Goal: Communication & Community: Answer question/provide support

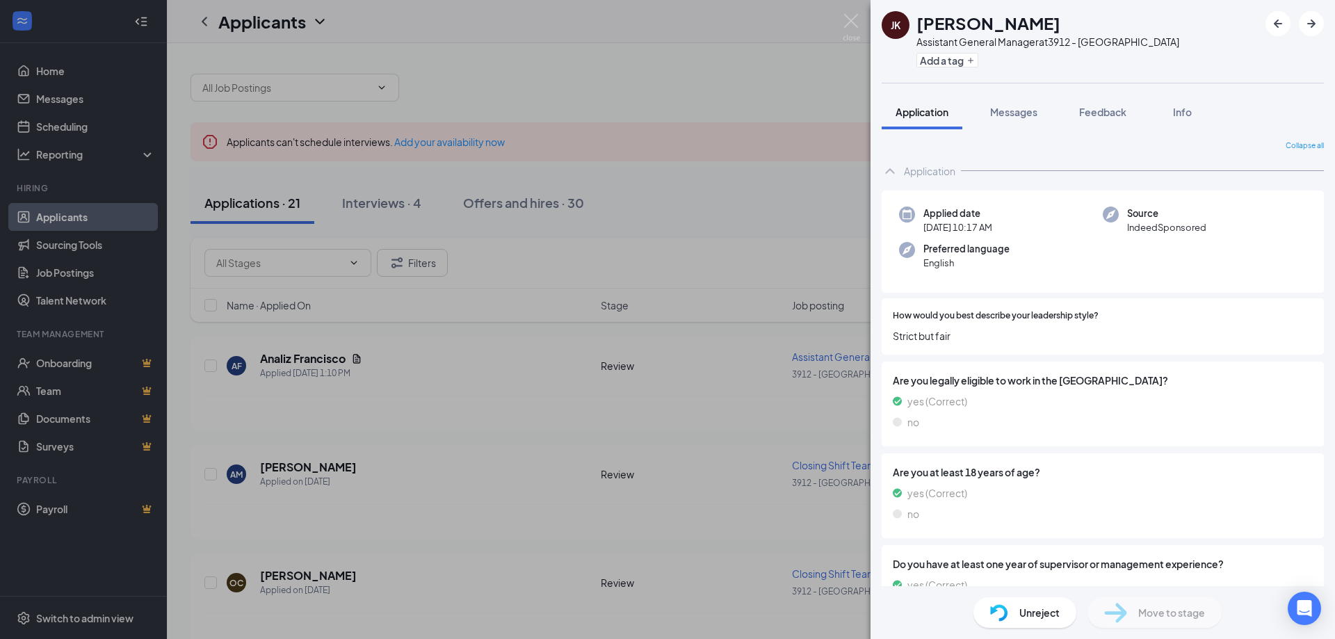
click at [740, 245] on div "[PERSON_NAME] [PERSON_NAME] Assistant General Manager at 3912 - Smithfield Add …" at bounding box center [667, 319] width 1335 height 639
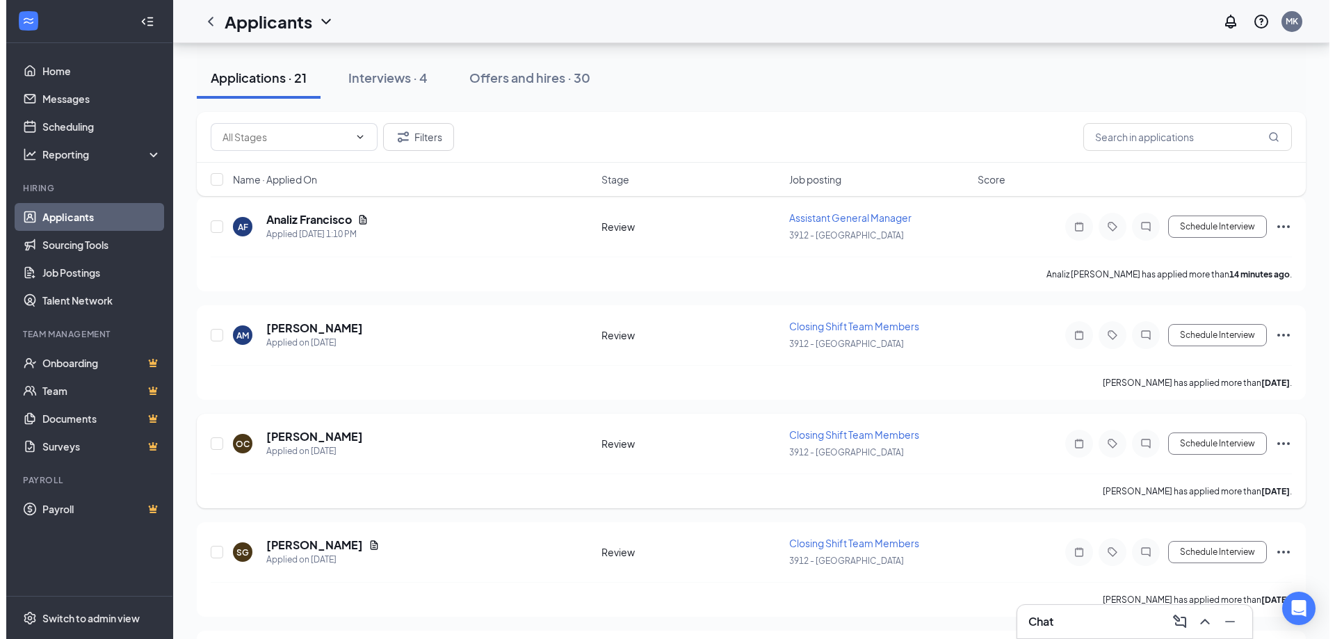
scroll to position [278, 0]
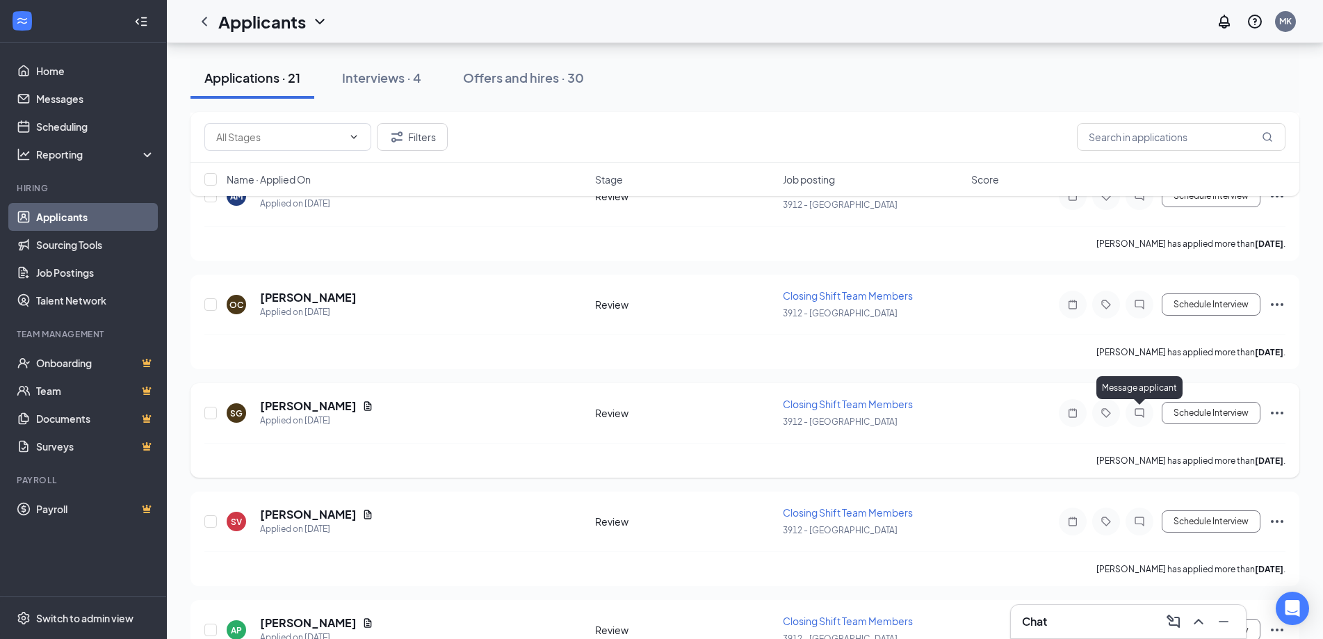
click at [1146, 414] on icon "ChatInactive" at bounding box center [1139, 412] width 17 height 11
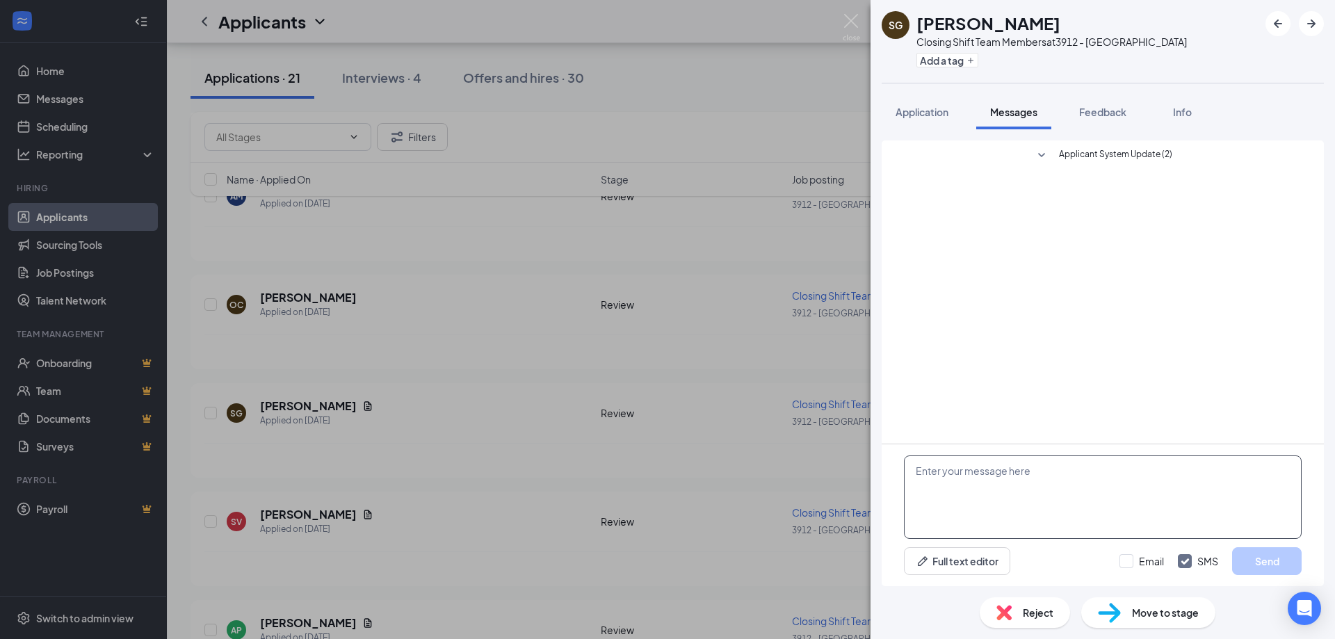
click at [1009, 462] on textarea at bounding box center [1103, 496] width 398 height 83
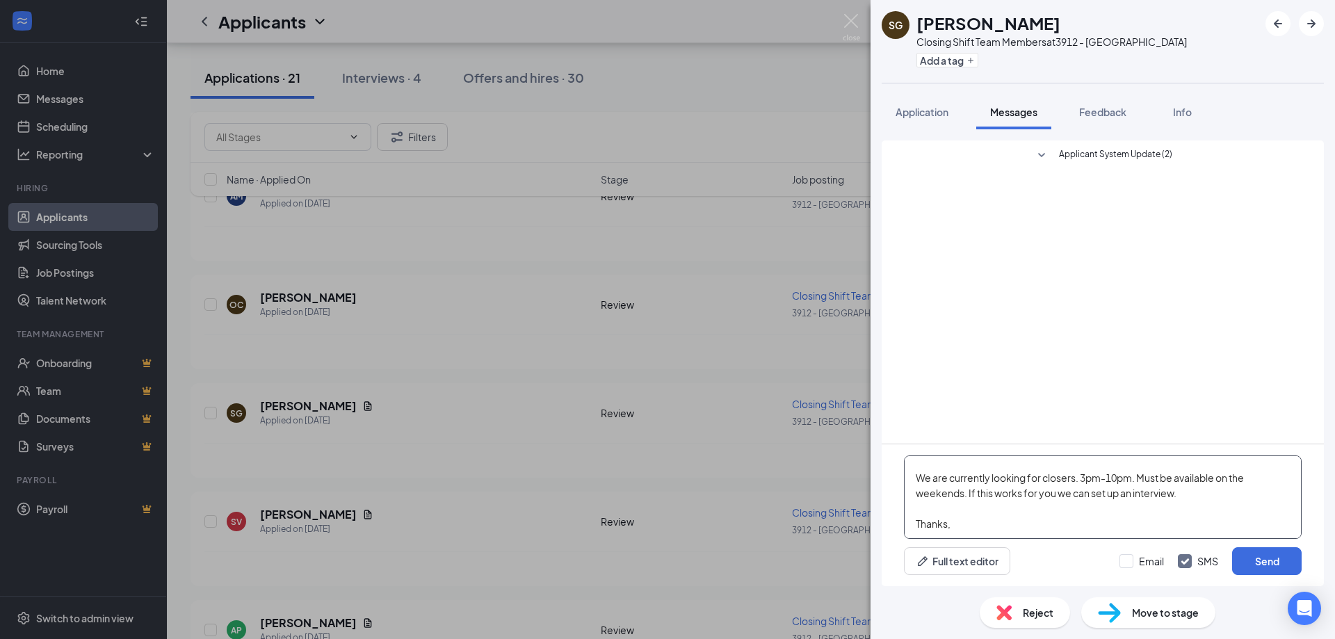
scroll to position [46, 0]
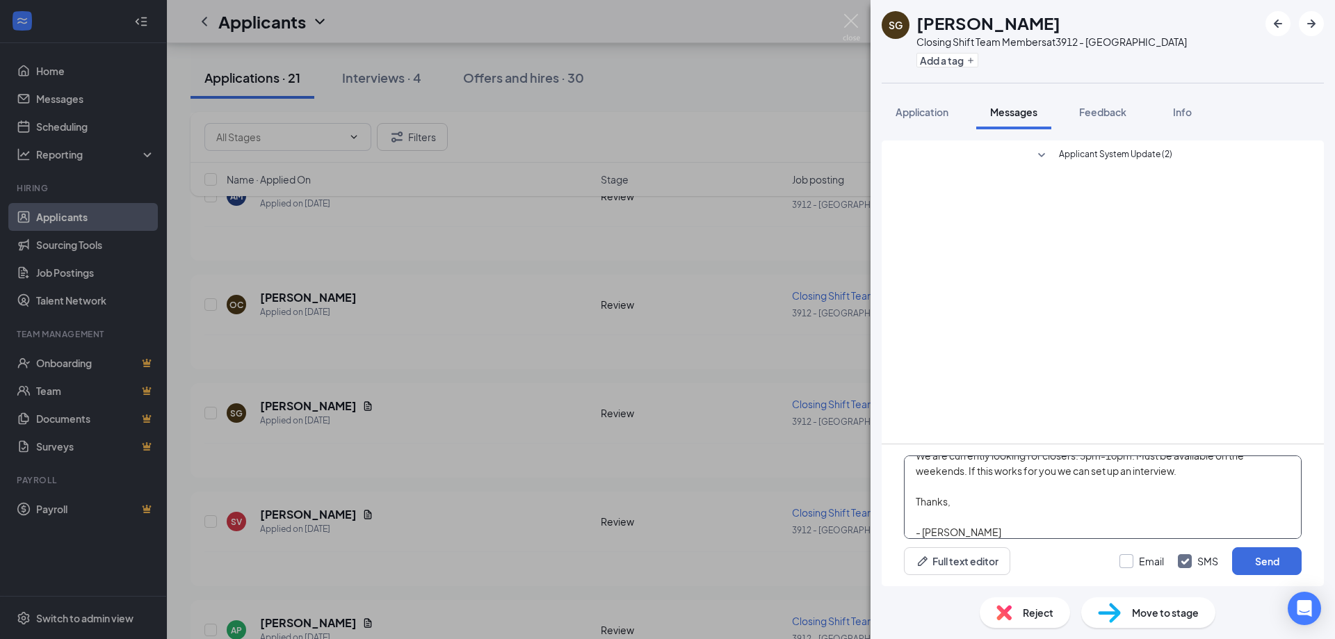
type textarea "Hello, We are currently looking for closers. 3pm-10pm. Must be available on the…"
click at [1132, 564] on input "Email" at bounding box center [1141, 561] width 44 height 14
checkbox input "true"
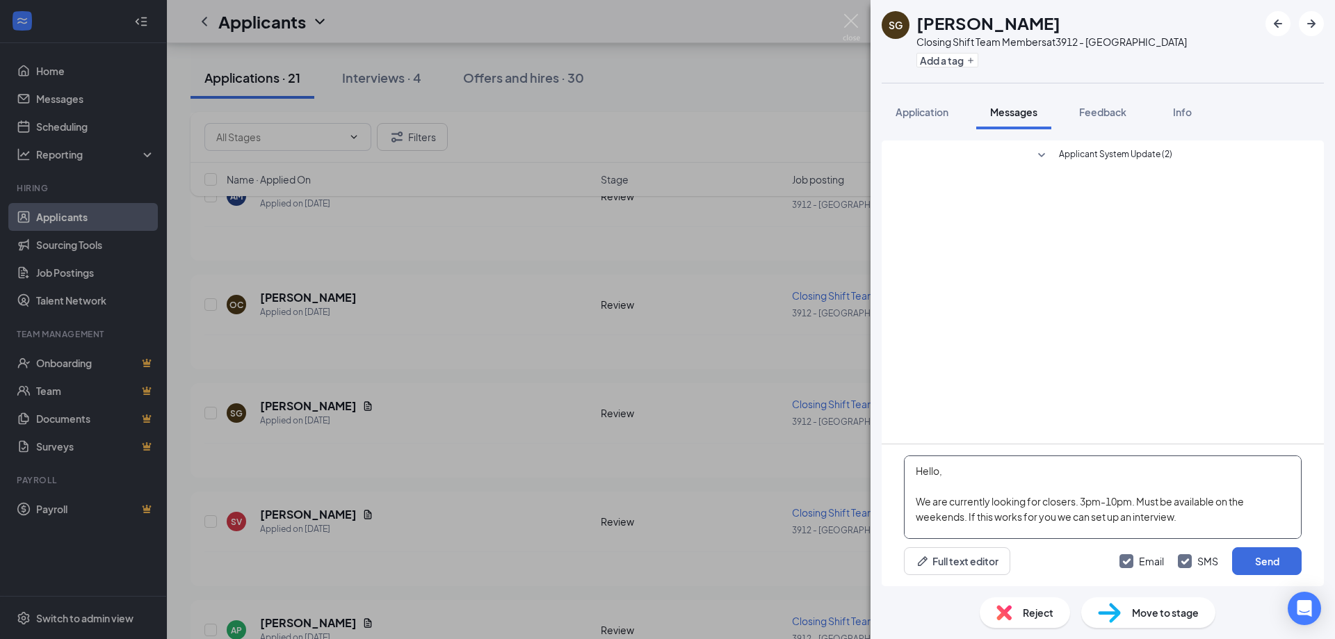
drag, startPoint x: 966, startPoint y: 530, endPoint x: 853, endPoint y: 398, distance: 174.5
click at [853, 398] on div "SG [PERSON_NAME] Closing Shift Team Members at 3912 - Smithfield Add a tag Appl…" at bounding box center [667, 319] width 1335 height 639
click at [1270, 553] on button "Send" at bounding box center [1267, 561] width 70 height 28
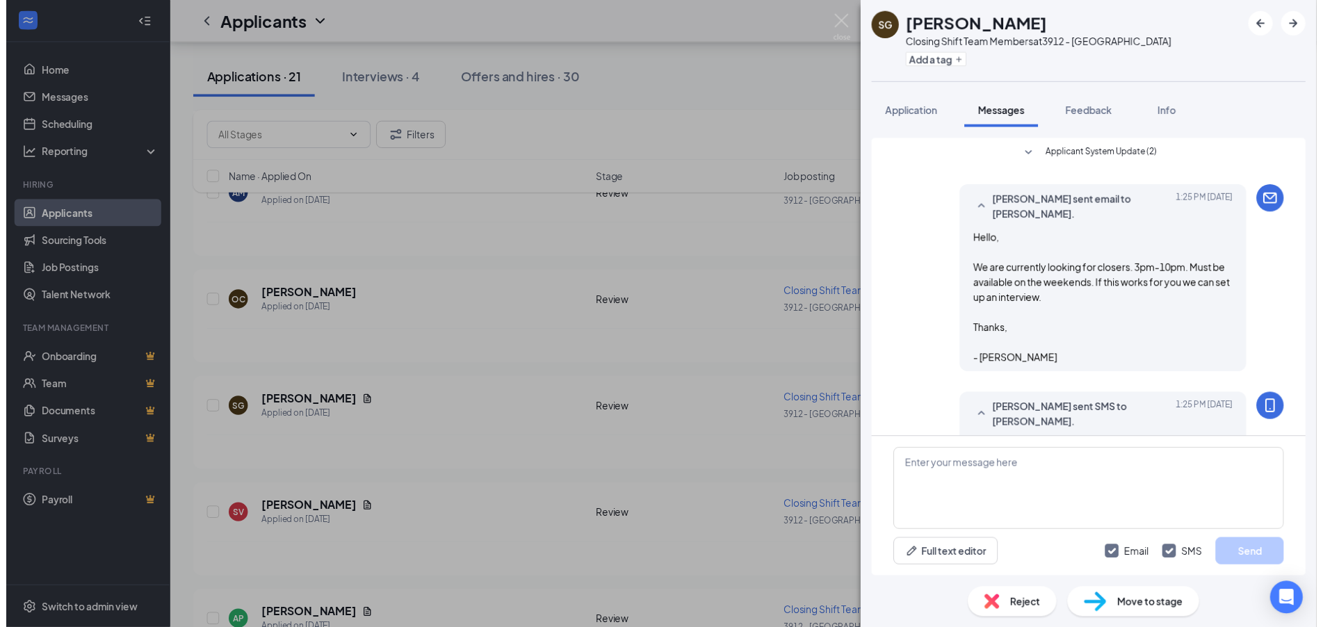
scroll to position [132, 0]
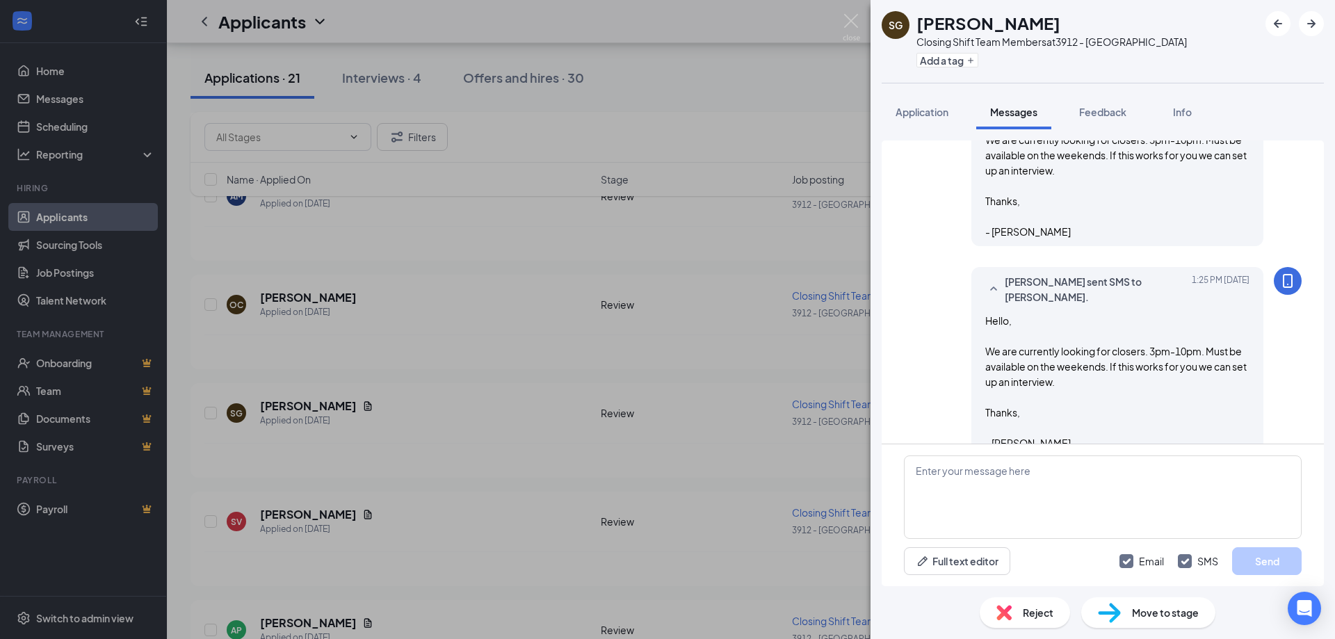
click at [720, 466] on div "SG [PERSON_NAME] Closing Shift Team Members at 3912 - Smithfield Add a tag Appl…" at bounding box center [667, 319] width 1335 height 639
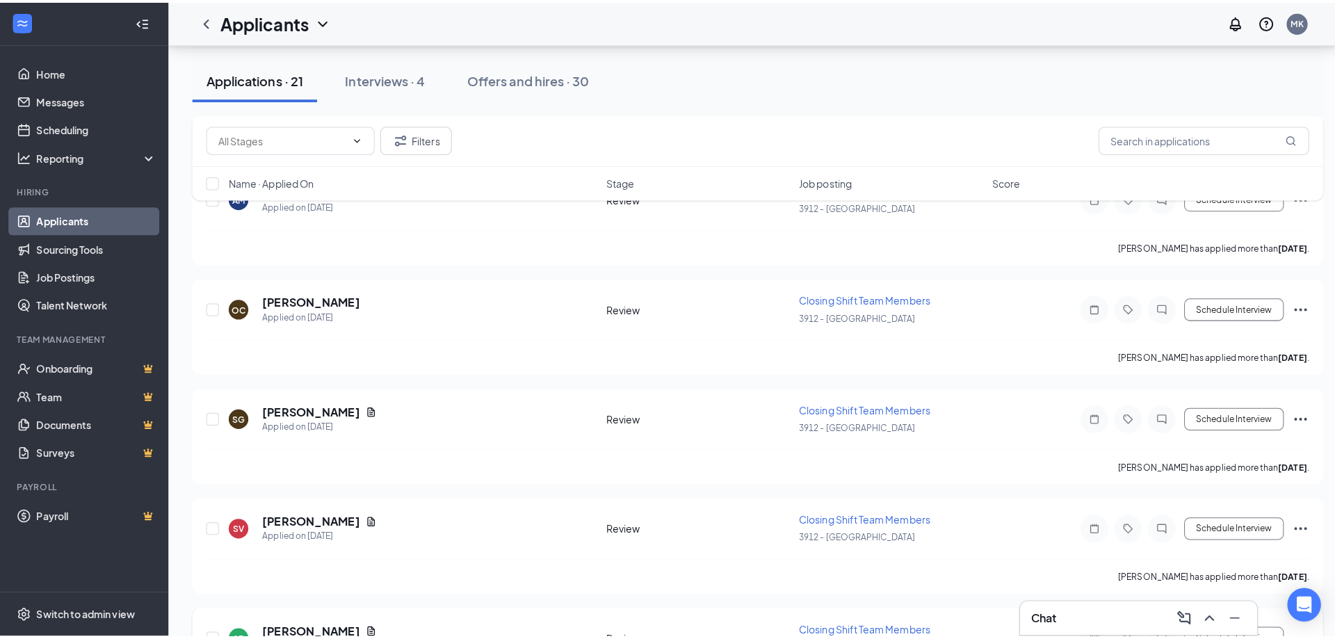
scroll to position [417, 0]
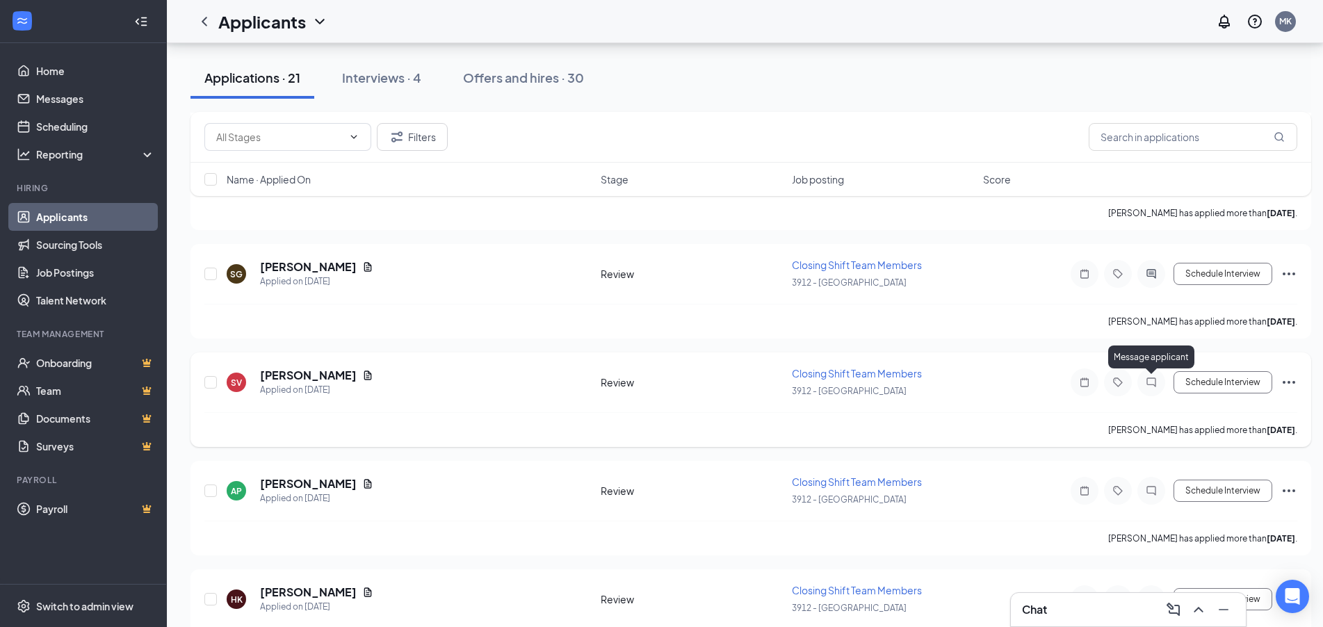
click at [1145, 380] on icon "ChatInactive" at bounding box center [1151, 382] width 17 height 11
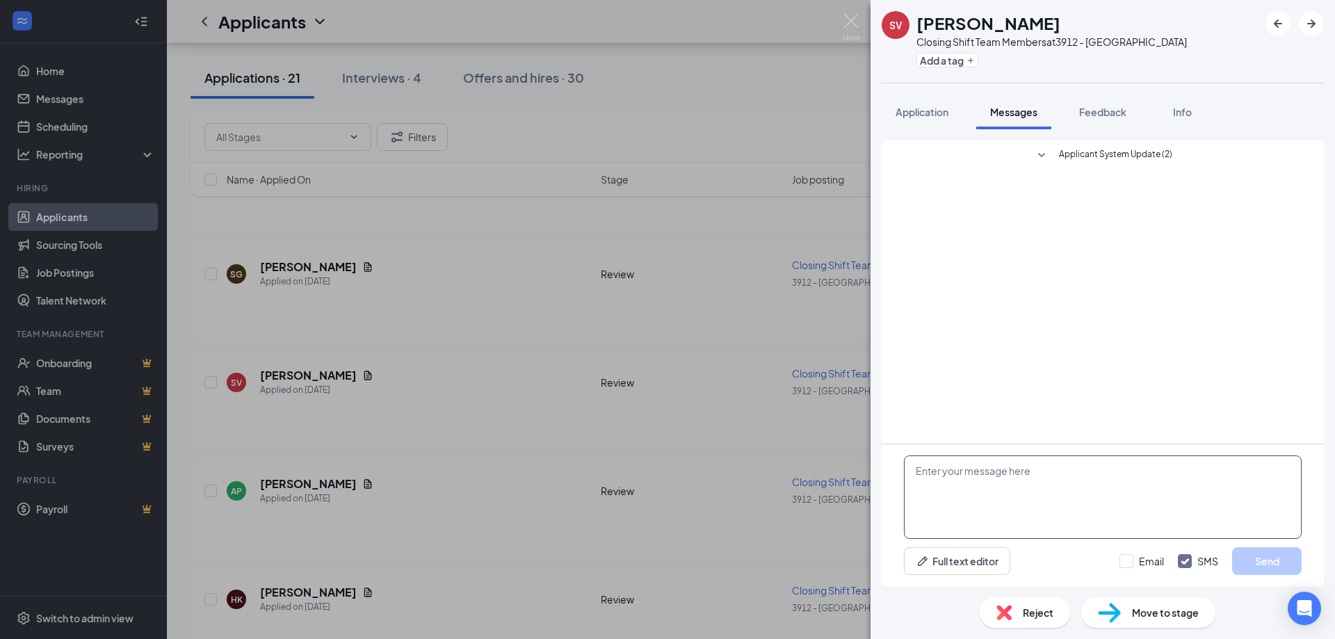
click at [1004, 496] on textarea at bounding box center [1103, 496] width 398 height 83
paste textarea "Hello, We are currently looking for closers. 3pm-10pm. Must be available on the…"
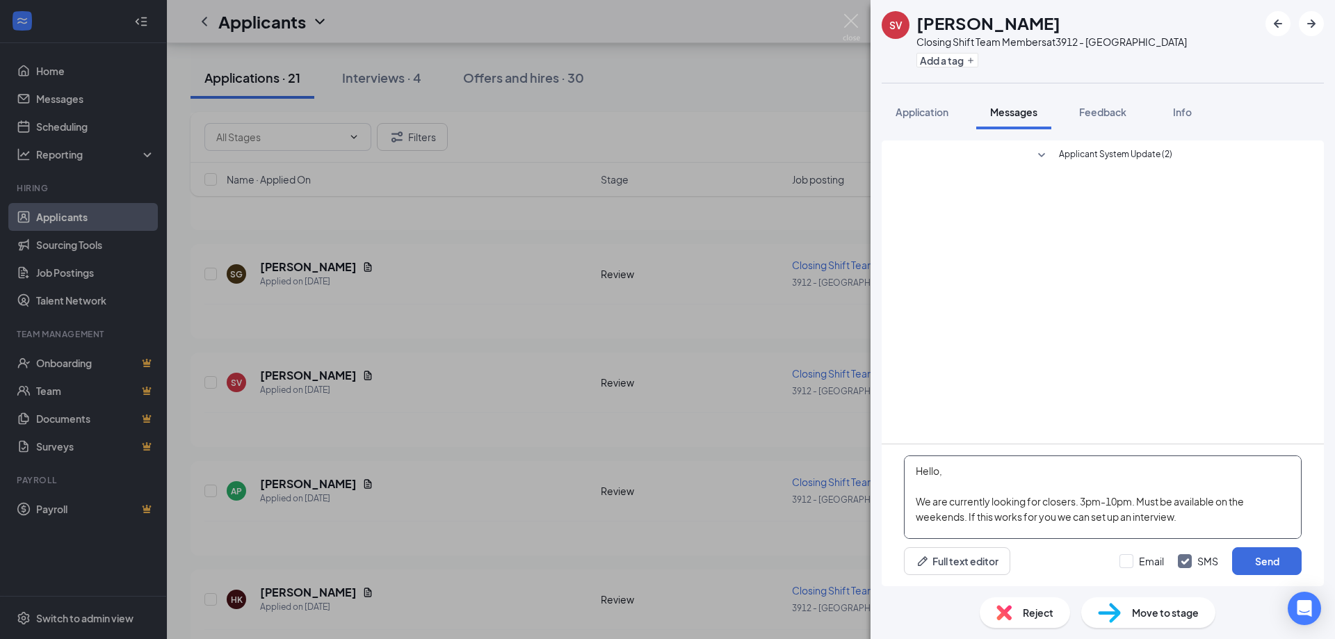
scroll to position [46, 0]
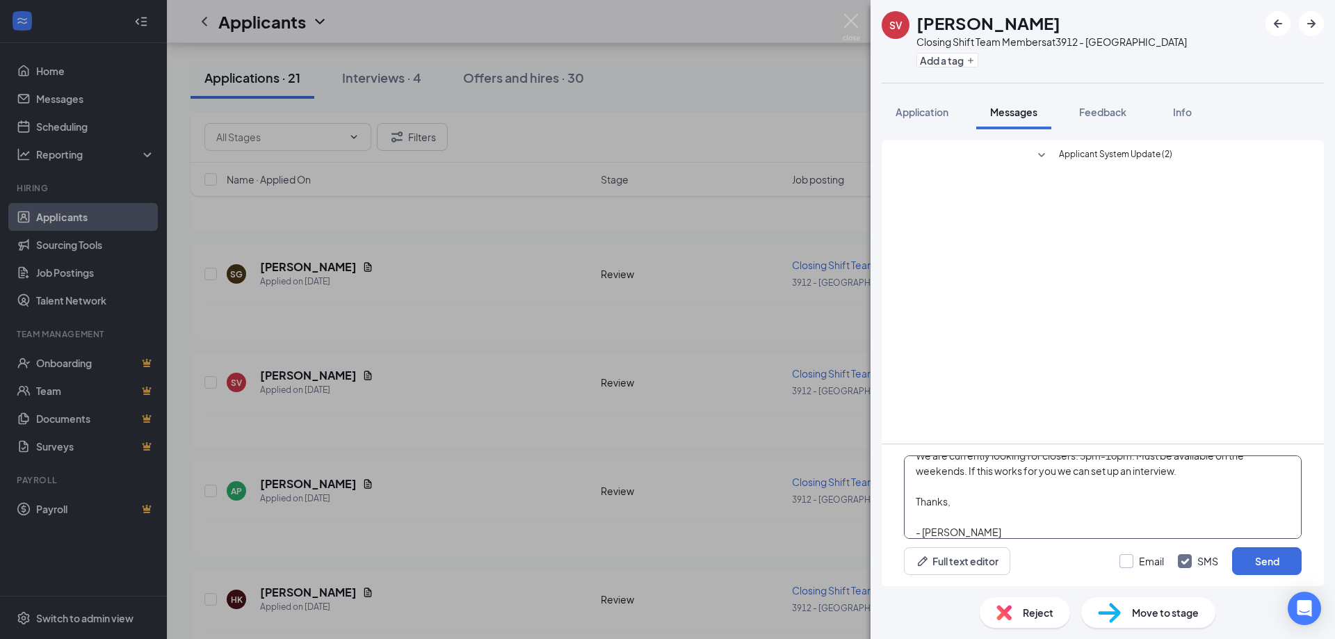
type textarea "Hello, We are currently looking for closers. 3pm-10pm. Must be available on the…"
click at [1138, 564] on input "Email" at bounding box center [1141, 561] width 44 height 14
checkbox input "true"
click at [1246, 559] on button "Send" at bounding box center [1267, 561] width 70 height 28
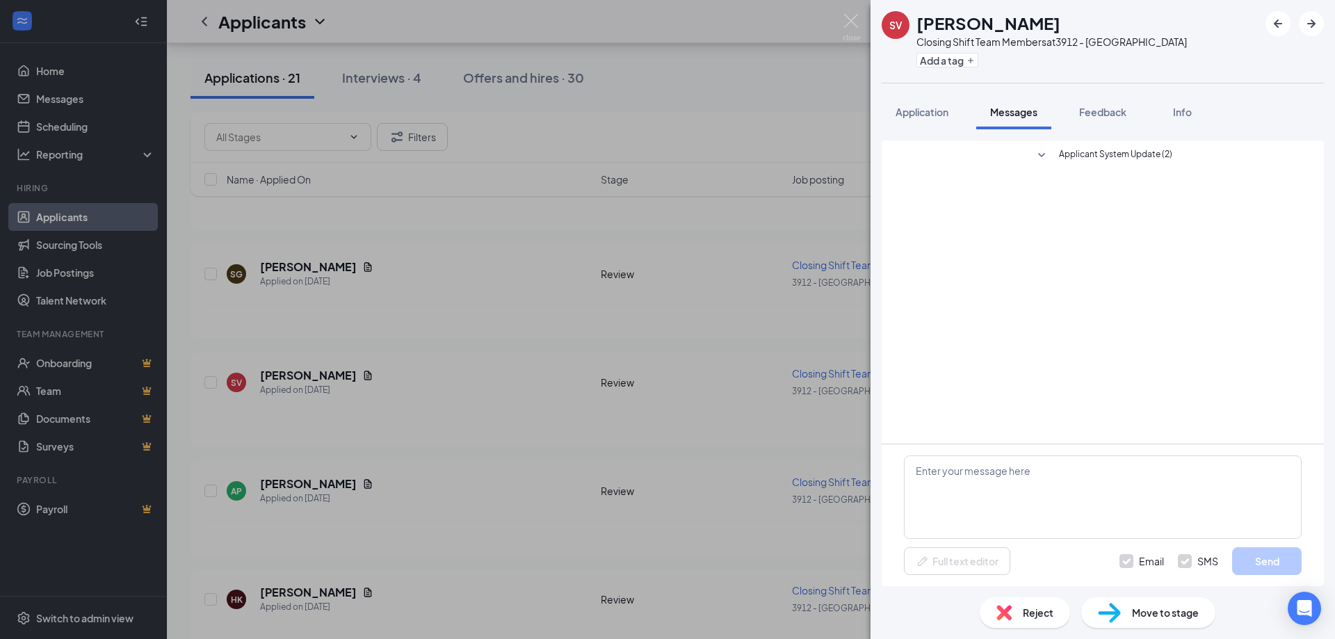
scroll to position [0, 0]
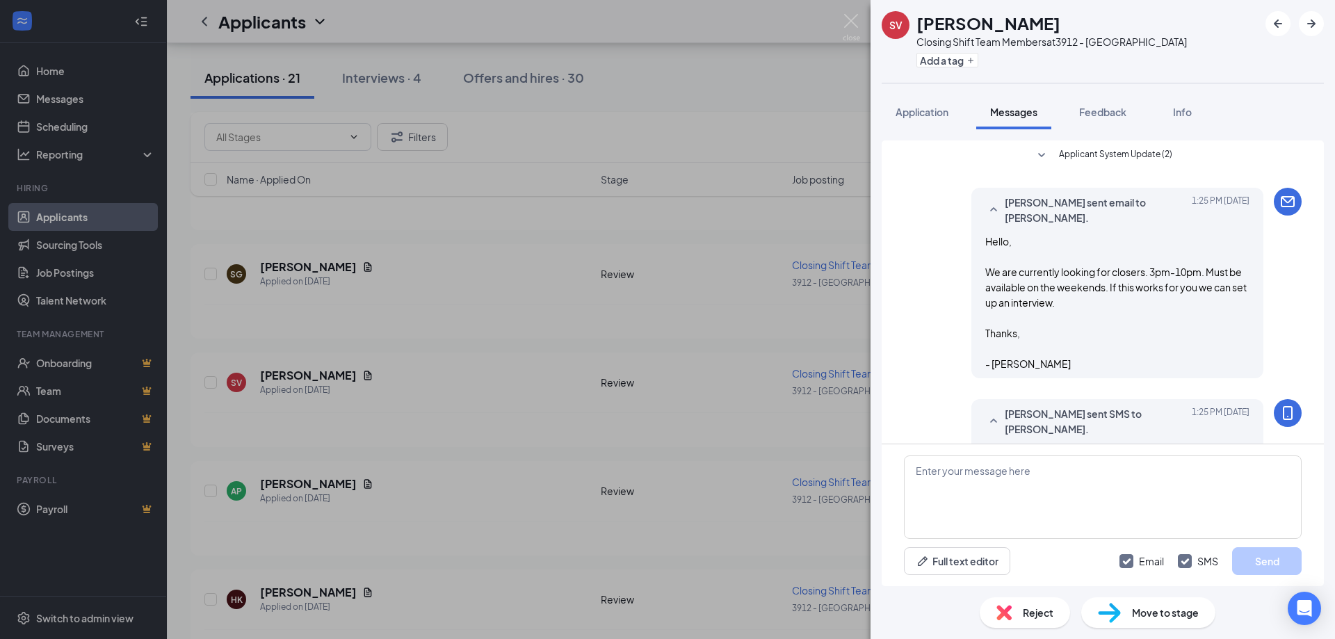
scroll to position [146, 0]
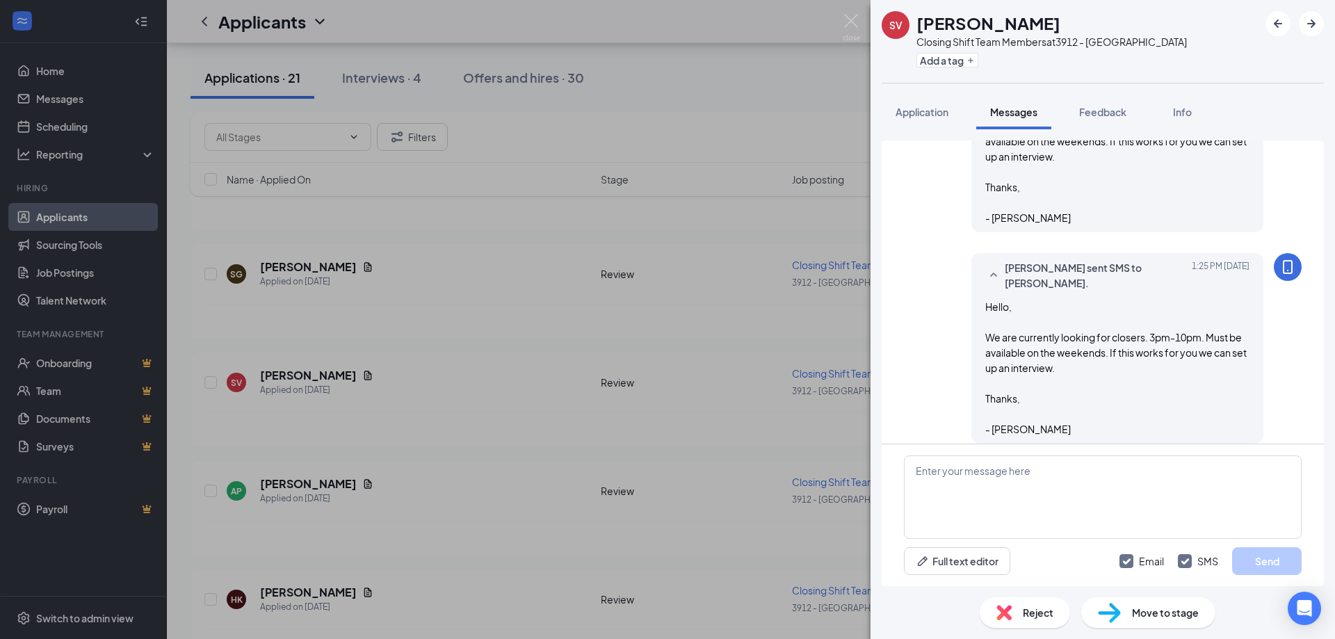
click at [750, 285] on div "SV [PERSON_NAME] Closing Shift Team Members at 3912 - Smithfield Add a tag Appl…" at bounding box center [667, 319] width 1335 height 639
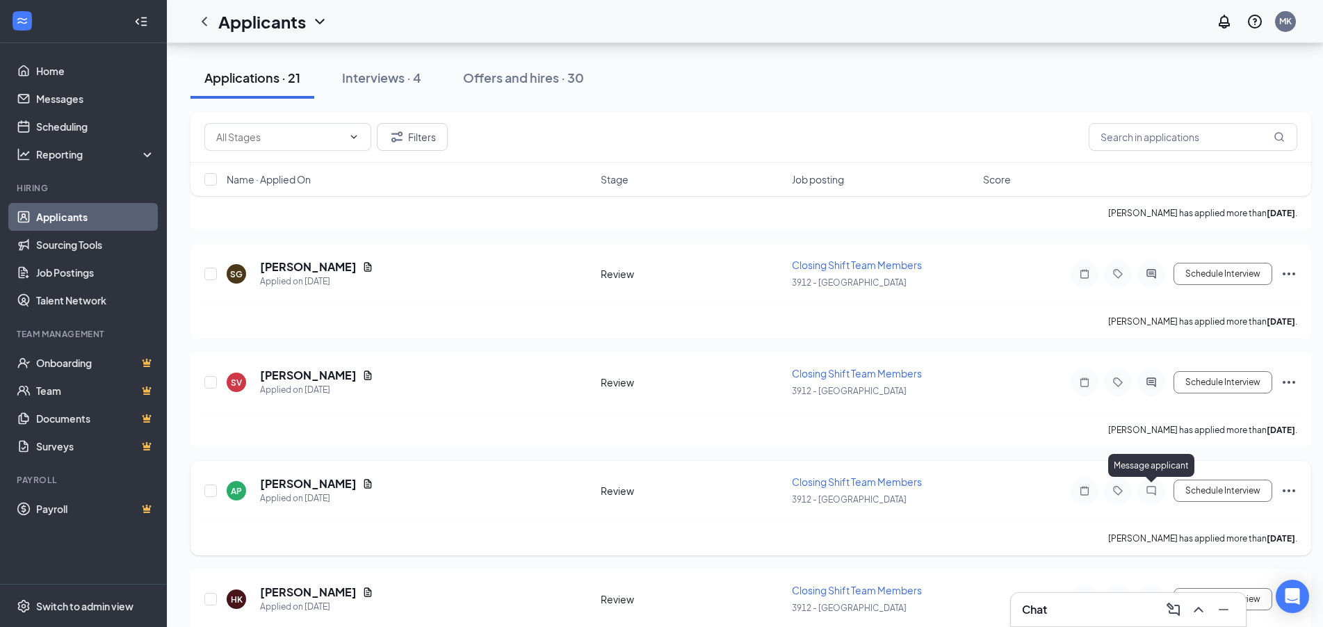
click at [1150, 491] on icon "ChatInactive" at bounding box center [1151, 490] width 17 height 11
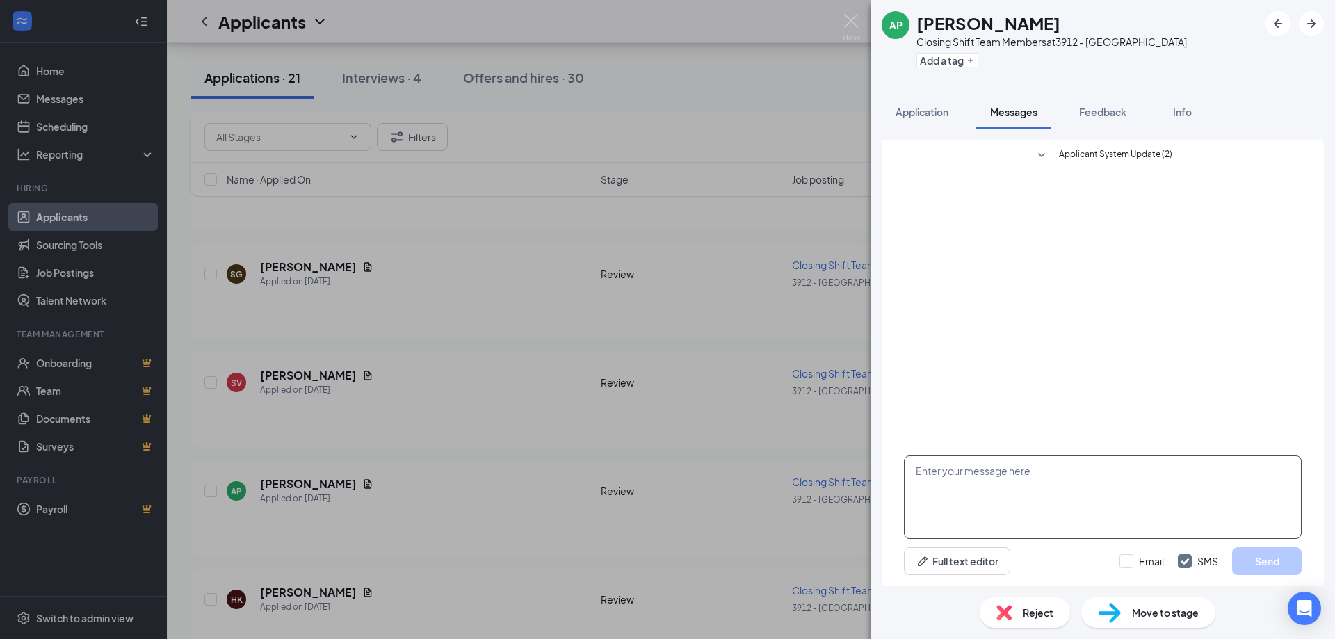
paste textarea "Hello, We are currently looking for closers. 3pm-10pm. Must be available on the…"
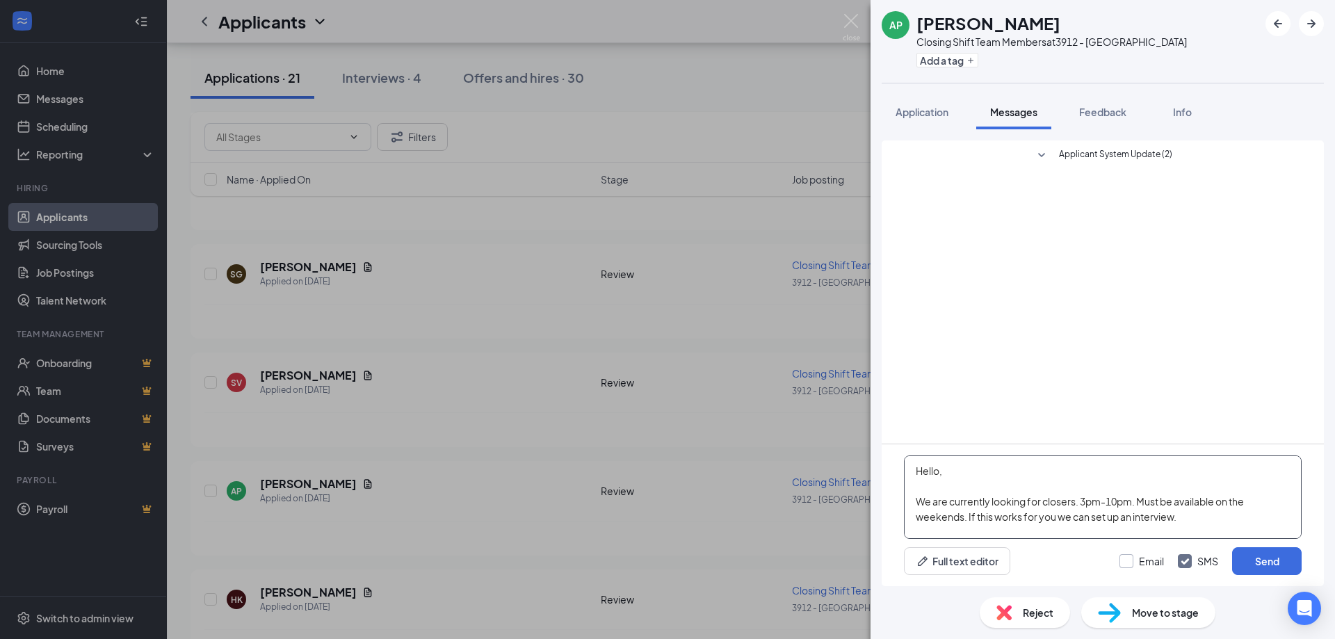
type textarea "Hello, We are currently looking for closers. 3pm-10pm. Must be available on the…"
click at [1126, 566] on input "Email" at bounding box center [1141, 561] width 44 height 14
checkbox input "true"
click at [1287, 550] on button "Send" at bounding box center [1267, 561] width 70 height 28
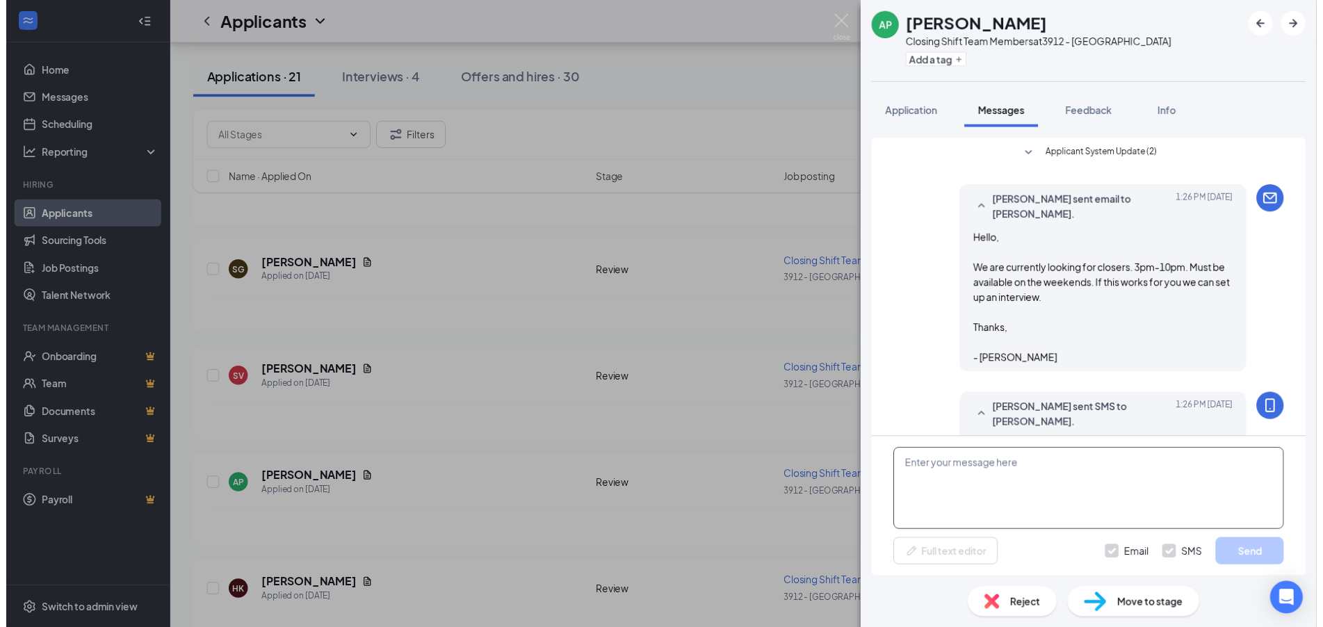
scroll to position [160, 0]
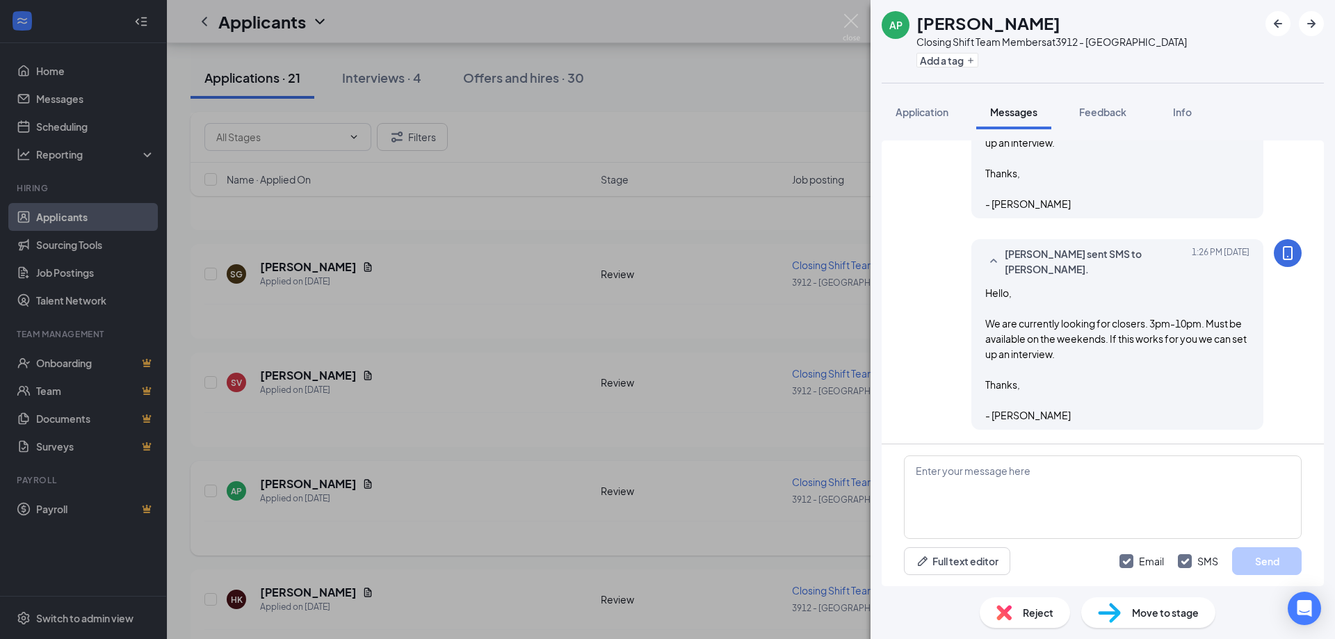
click at [518, 462] on div "AP [PERSON_NAME] Closing Shift Team Members at 3912 - Smithfield Add a tag Appl…" at bounding box center [667, 319] width 1335 height 639
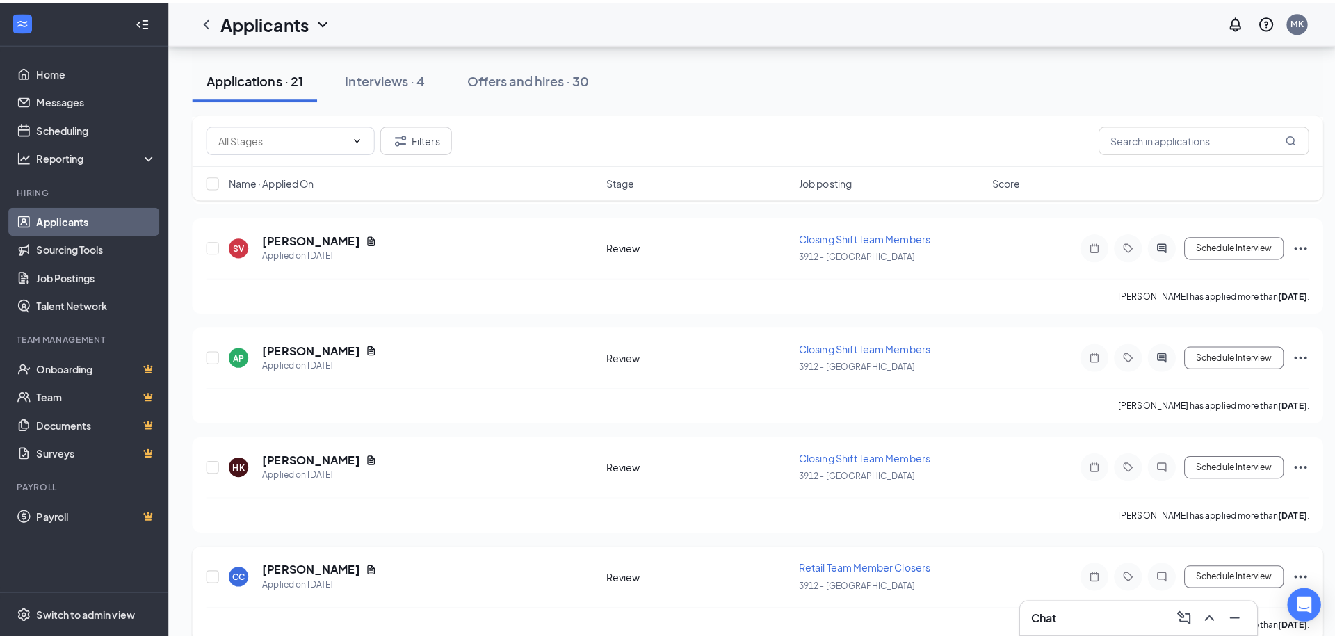
scroll to position [695, 0]
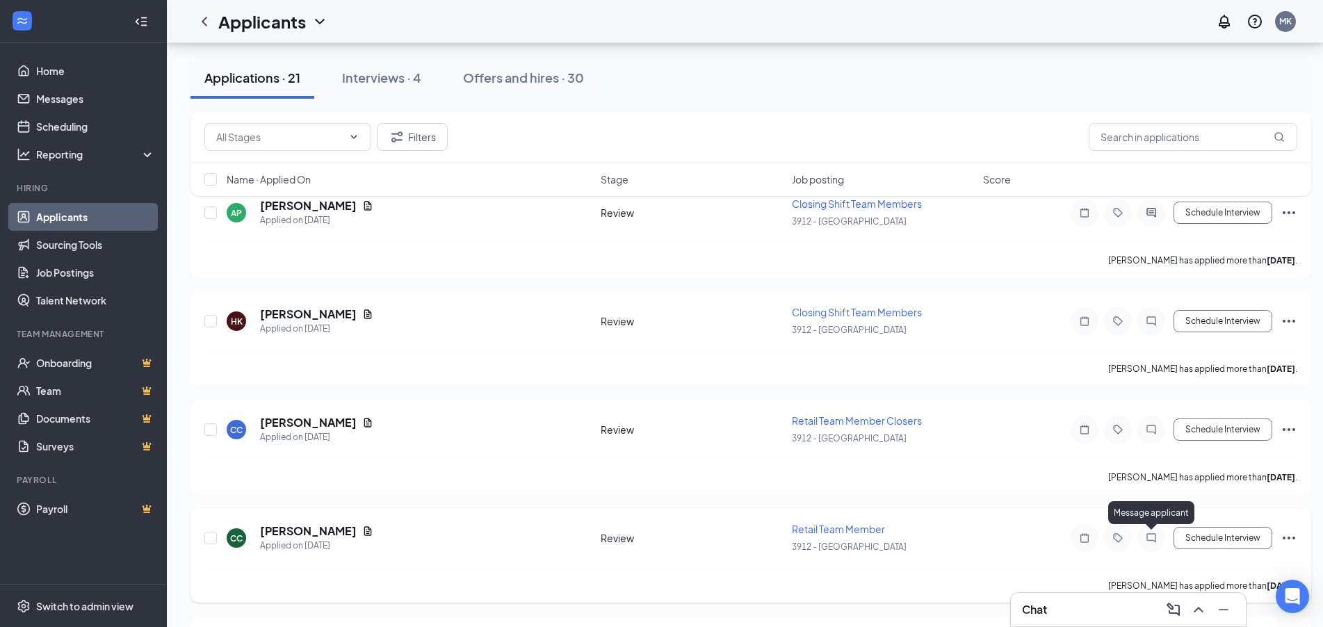
click at [1147, 536] on icon "ChatInactive" at bounding box center [1150, 537] width 9 height 9
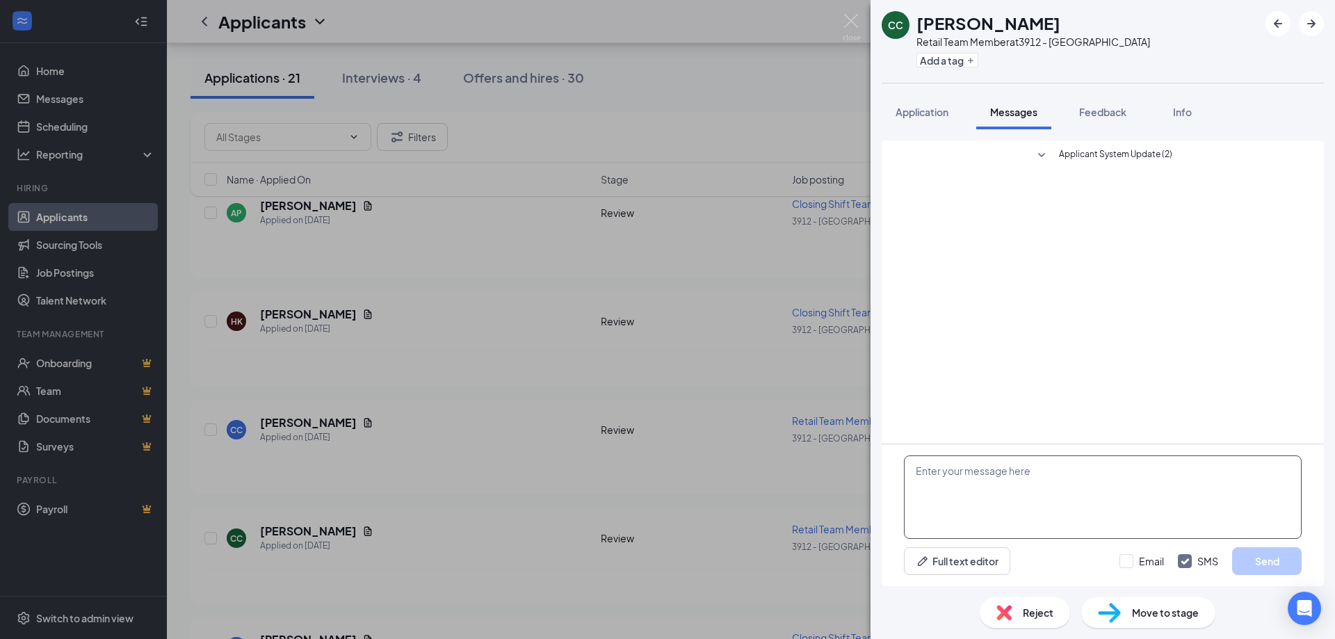
paste textarea "Hello, We are currently looking for closers. 3pm-10pm. Must be available on the…"
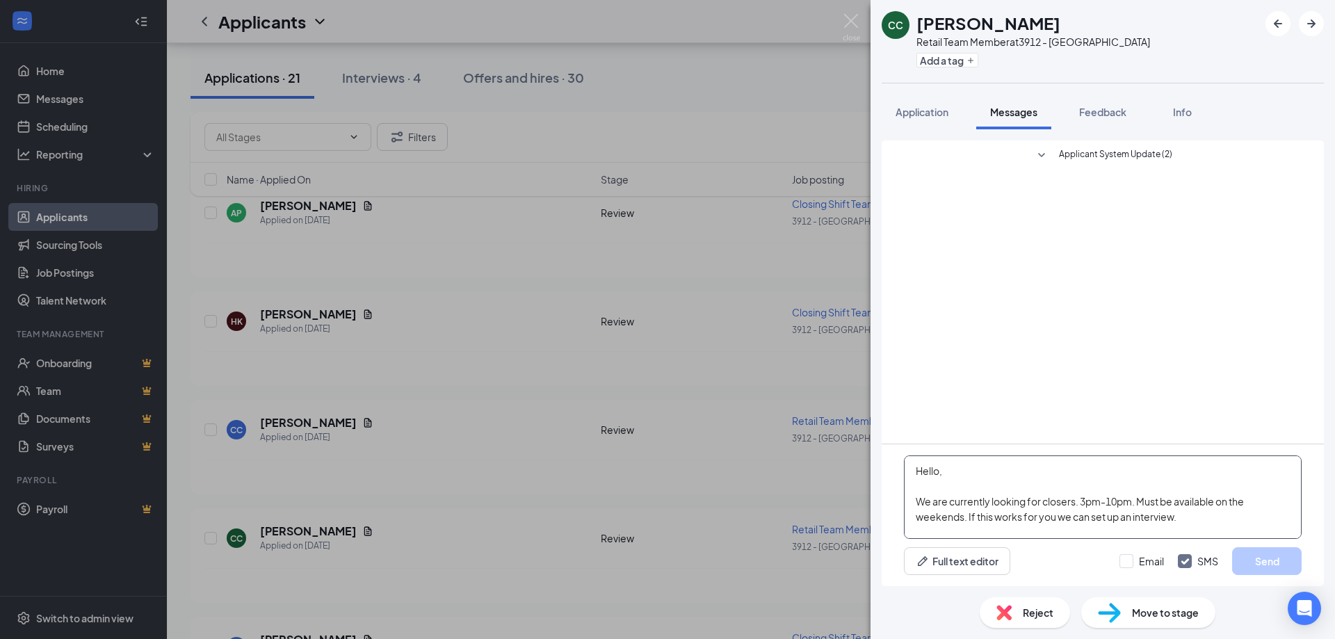
scroll to position [46, 0]
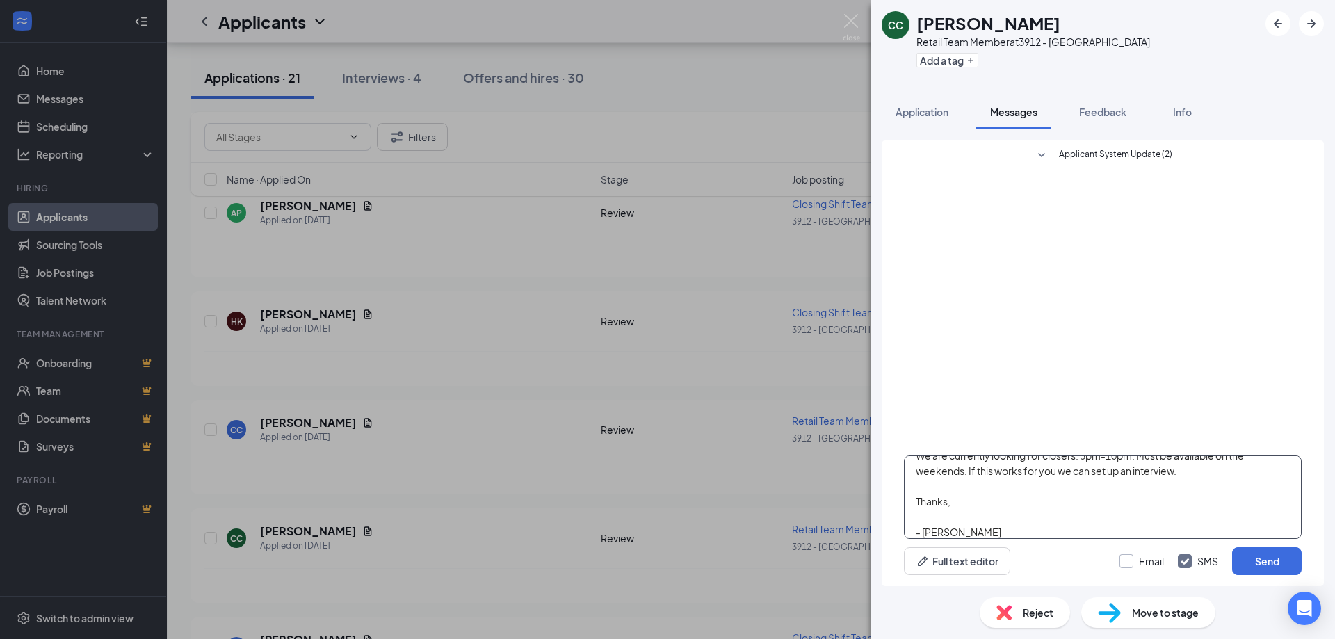
type textarea "Hello, We are currently looking for closers. 3pm-10pm. Must be available on the…"
click at [1131, 562] on input "Email" at bounding box center [1141, 561] width 44 height 14
checkbox input "true"
click at [1276, 565] on button "Send" at bounding box center [1267, 561] width 70 height 28
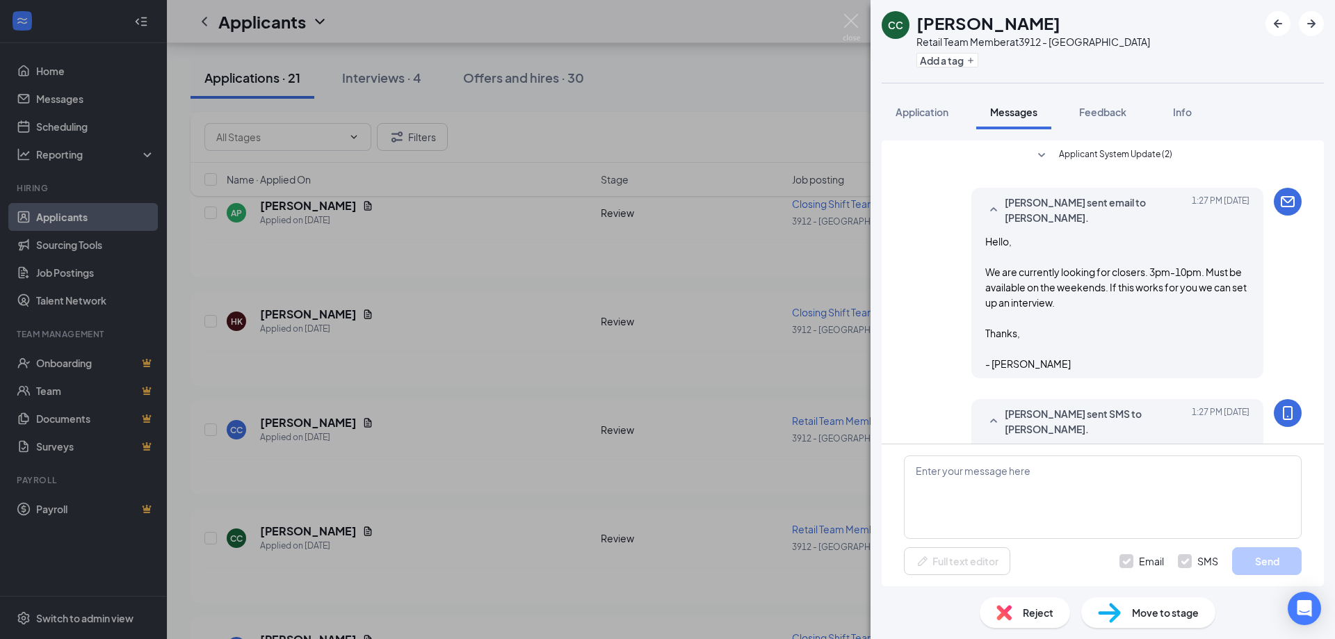
scroll to position [160, 0]
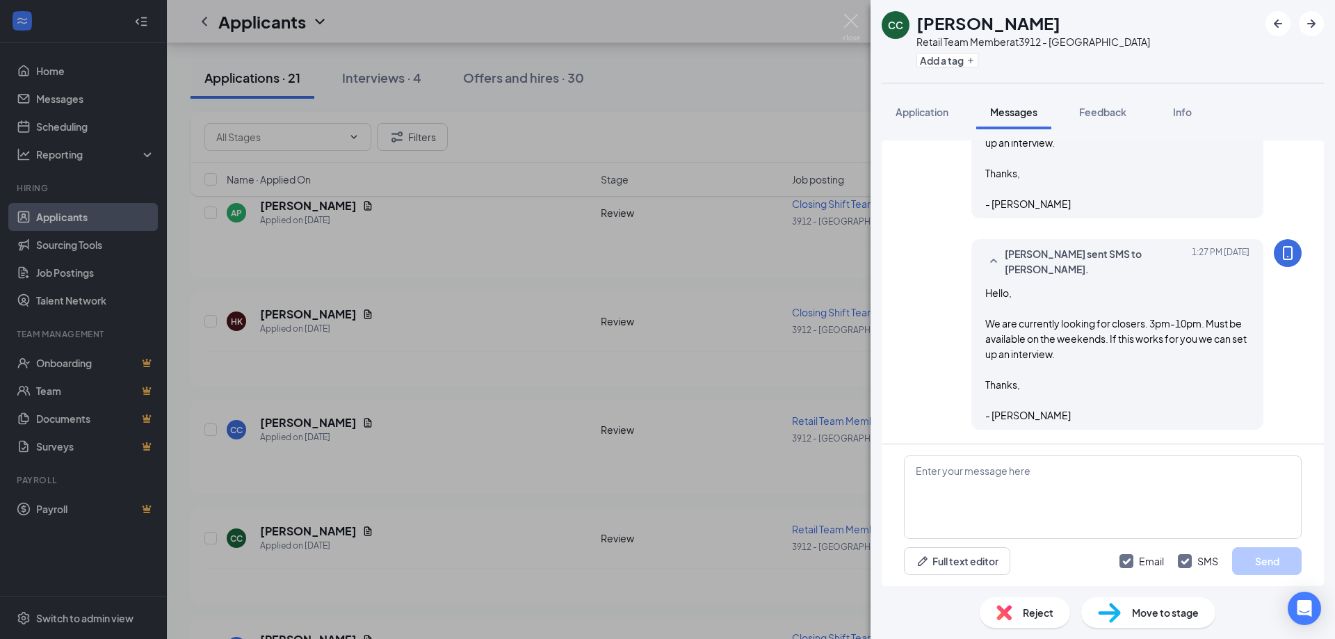
click at [624, 353] on div "CC [PERSON_NAME] Retail Team Member at 3912 - Smithfield Add a tag Application …" at bounding box center [667, 319] width 1335 height 639
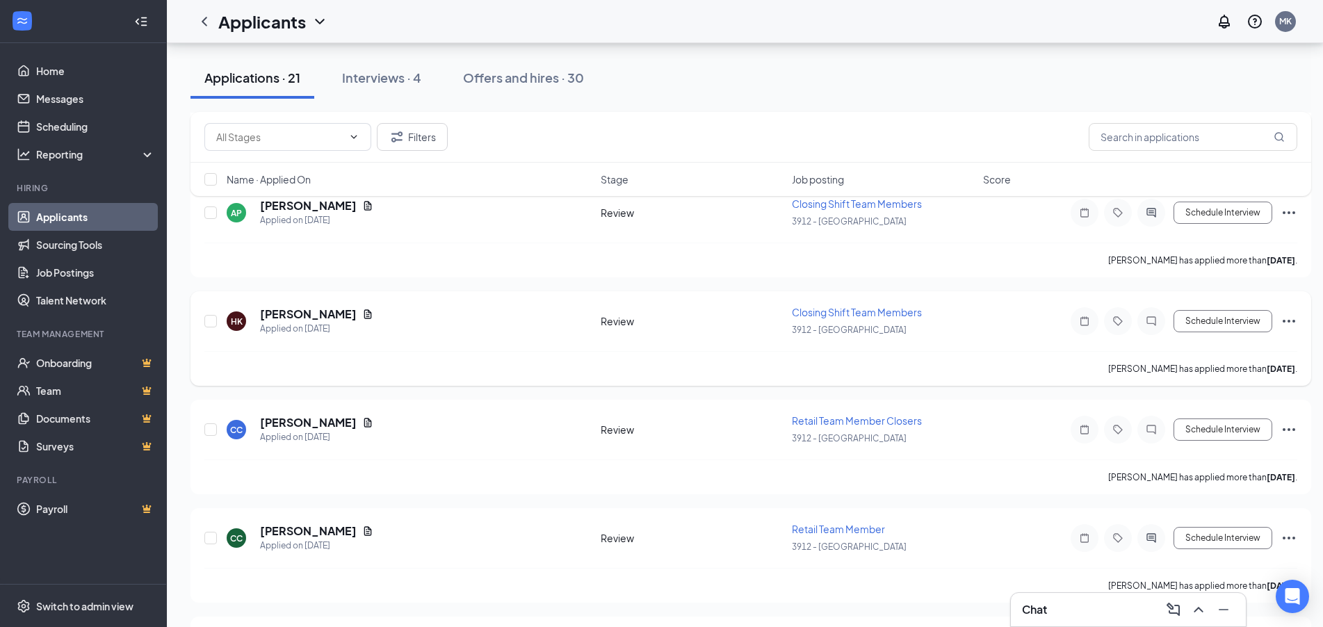
click at [1147, 311] on div at bounding box center [1151, 321] width 28 height 28
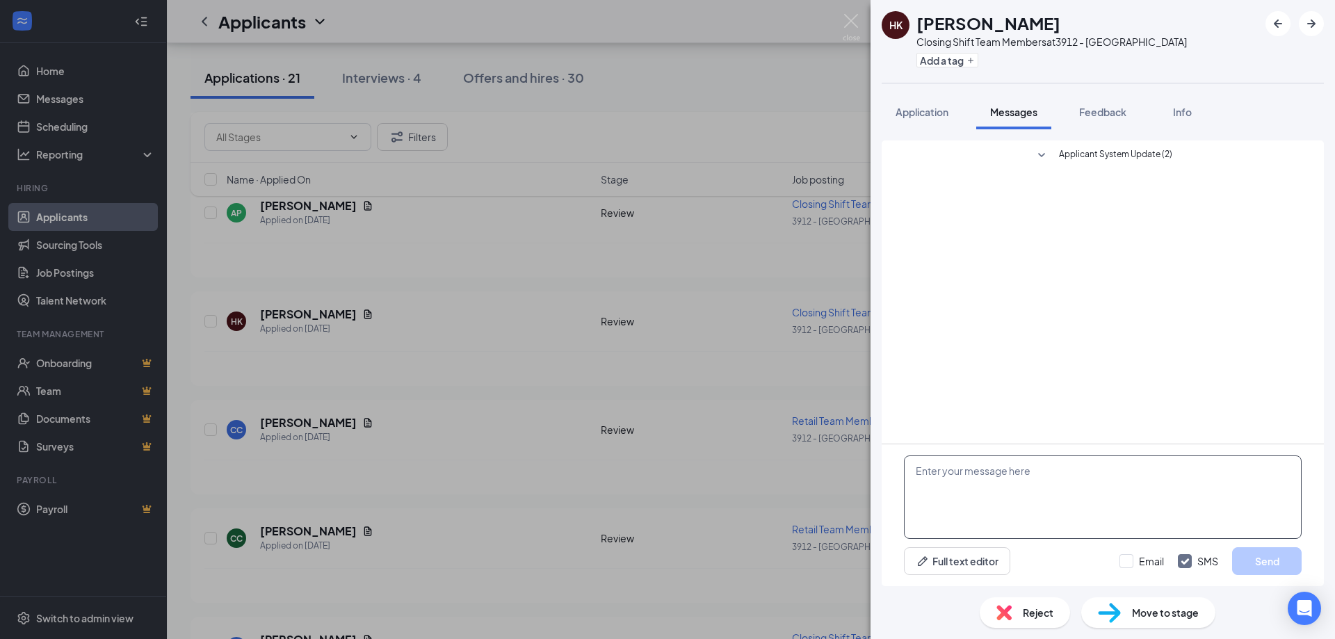
paste textarea "Hello, We are currently looking for closers. 3pm-10pm. Must be available on the…"
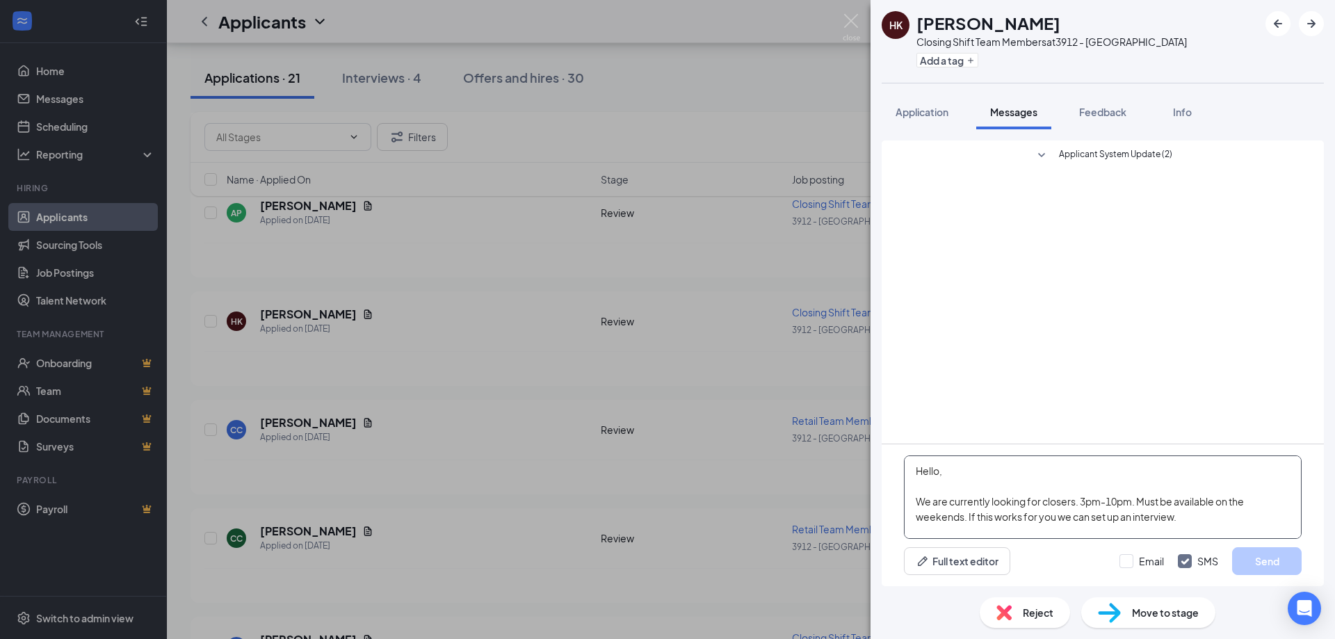
scroll to position [46, 0]
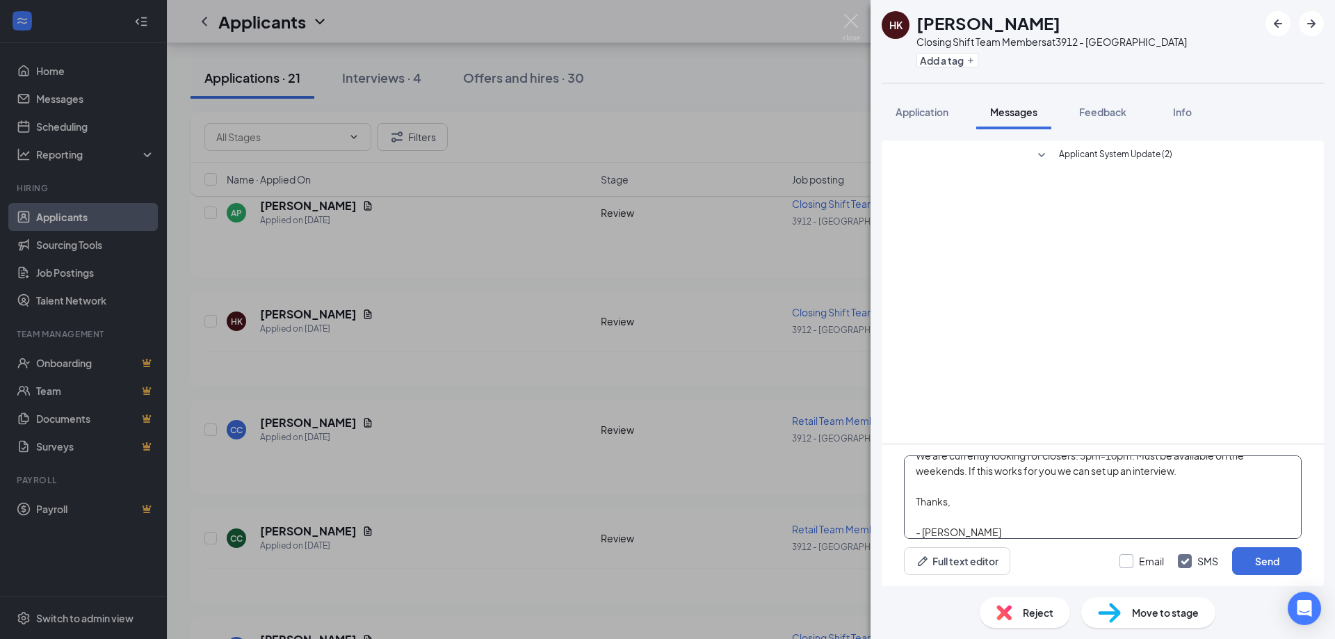
type textarea "Hello, We are currently looking for closers. 3pm-10pm. Must be available on the…"
click at [1137, 558] on input "Email" at bounding box center [1141, 561] width 44 height 14
checkbox input "true"
click at [1258, 562] on button "Send" at bounding box center [1267, 561] width 70 height 28
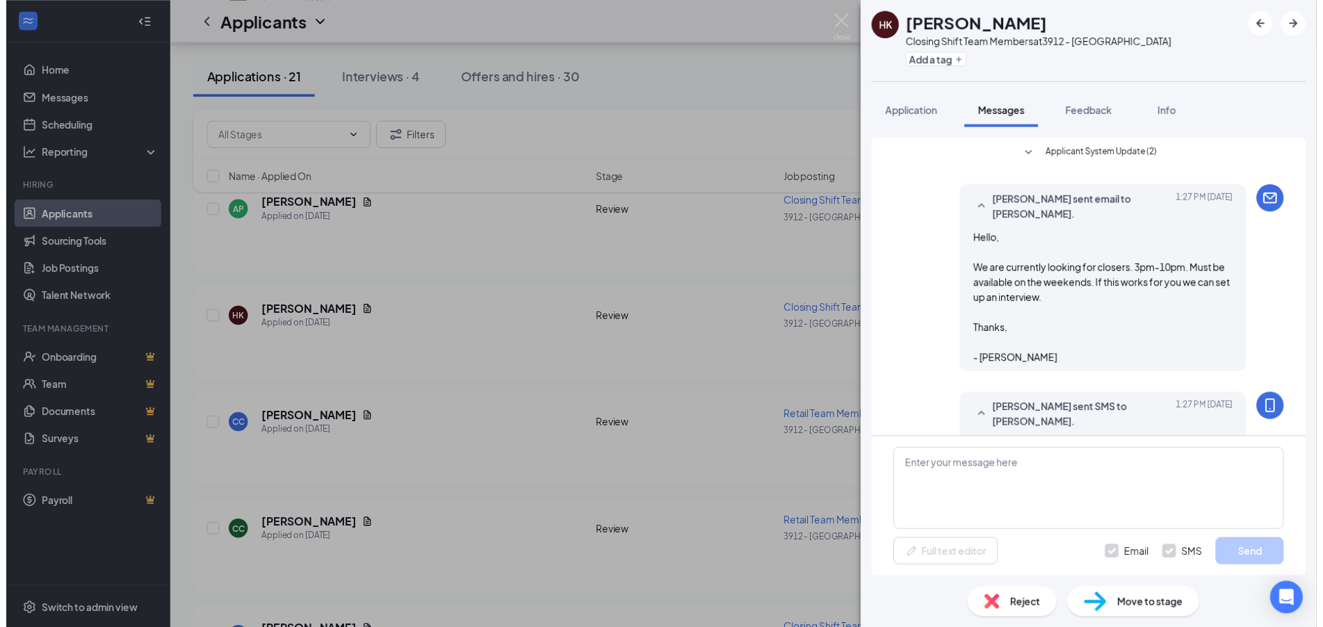
scroll to position [132, 0]
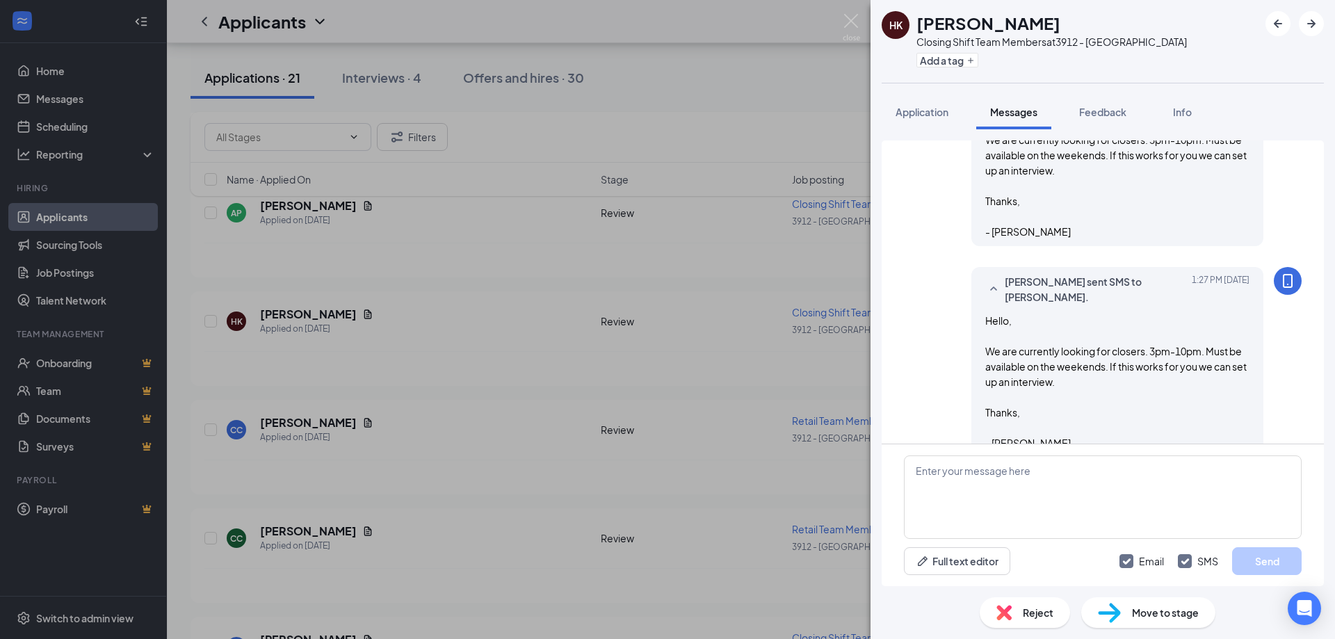
click at [626, 437] on div "HK [PERSON_NAME] Closing Shift Team Members at 3912 - Smithfield Add a tag Appl…" at bounding box center [667, 319] width 1335 height 639
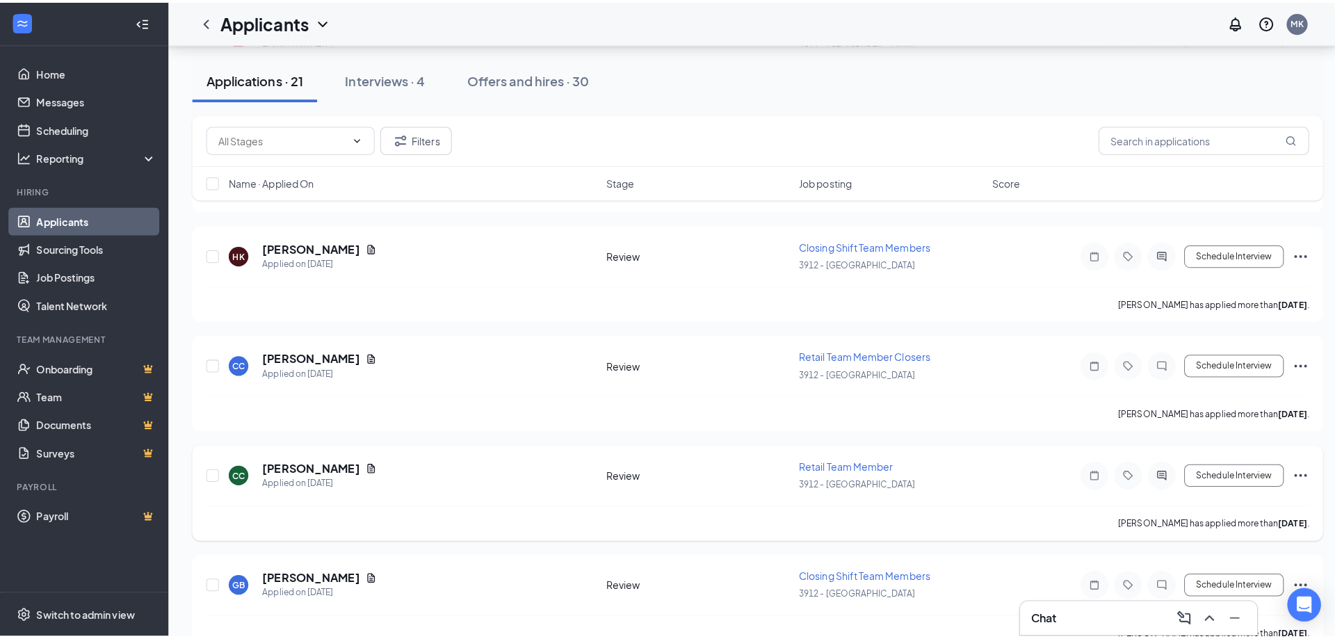
scroll to position [834, 0]
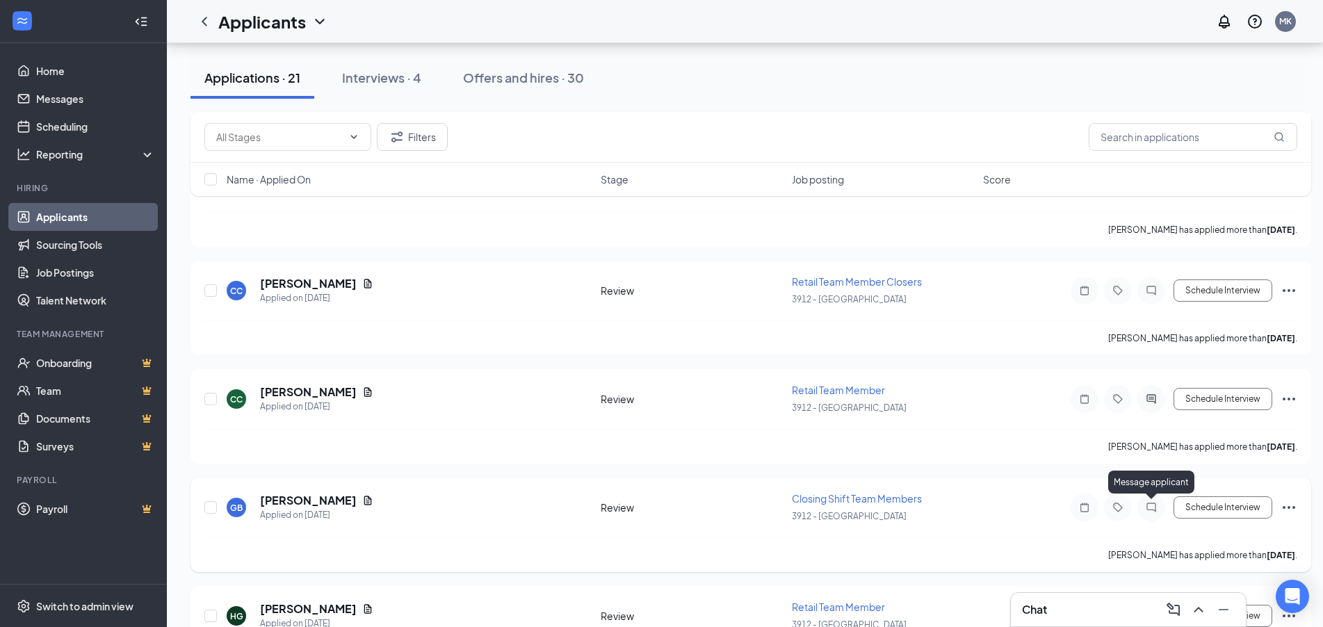
click at [1150, 512] on icon "ChatInactive" at bounding box center [1151, 507] width 17 height 11
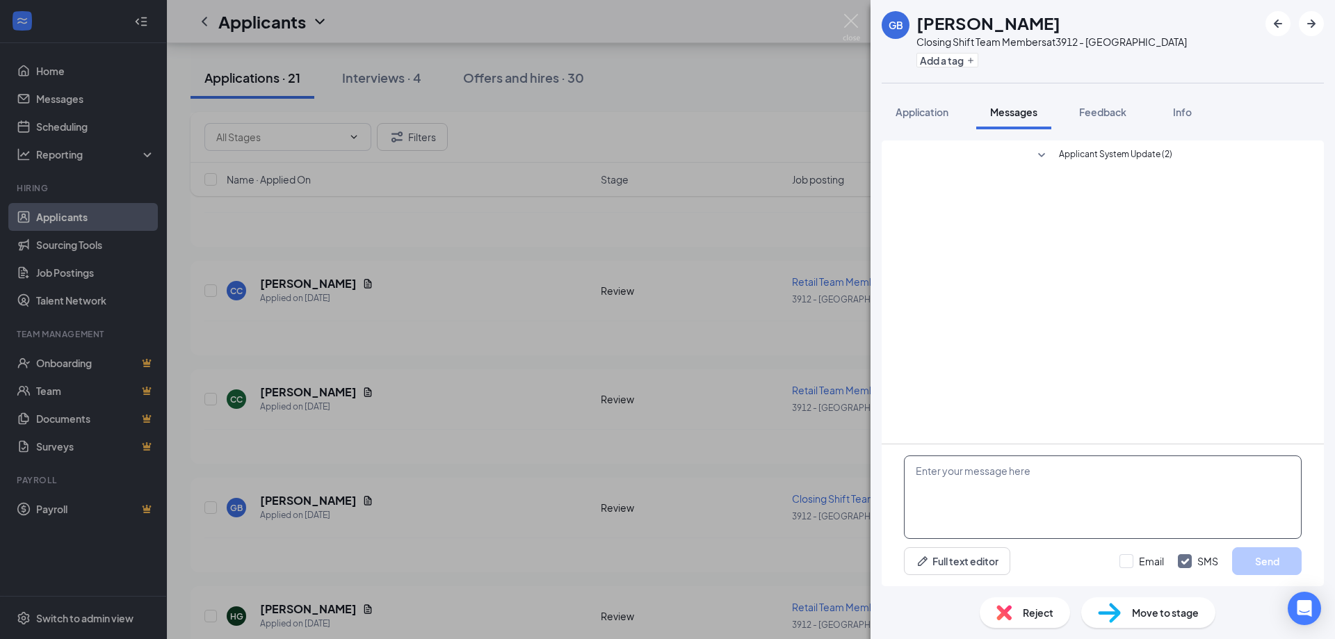
paste textarea "Hello, We are currently looking for closers. 3pm-10pm. Must be available on the…"
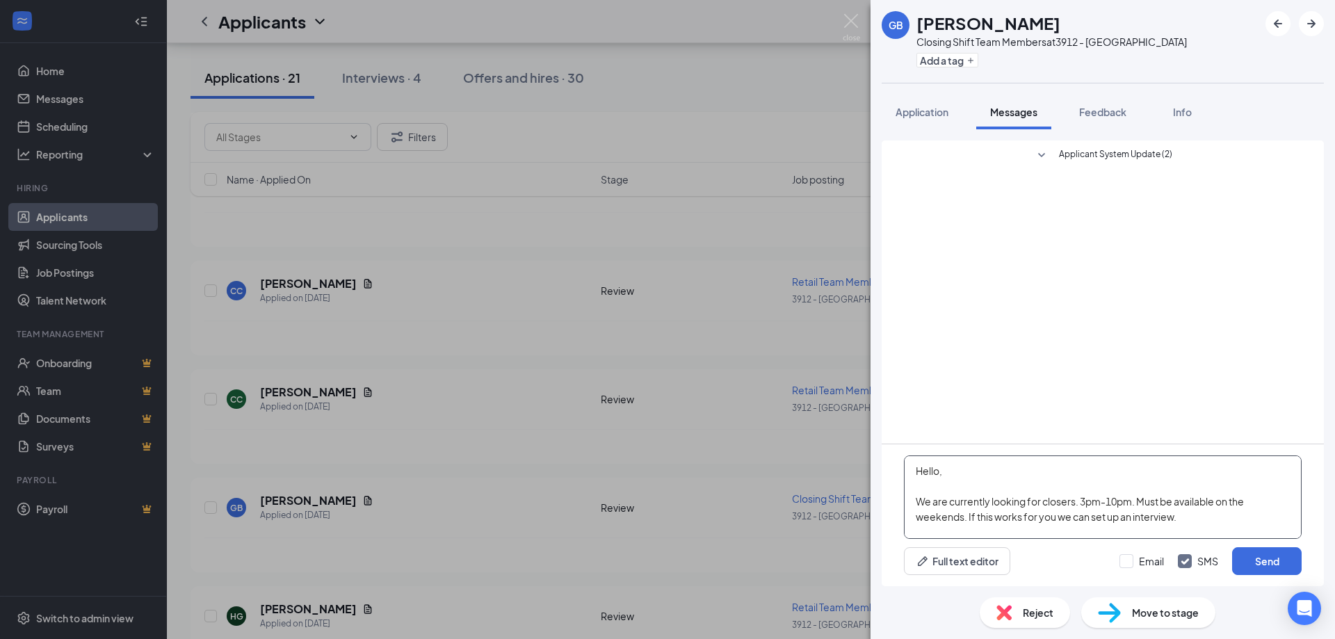
scroll to position [46, 0]
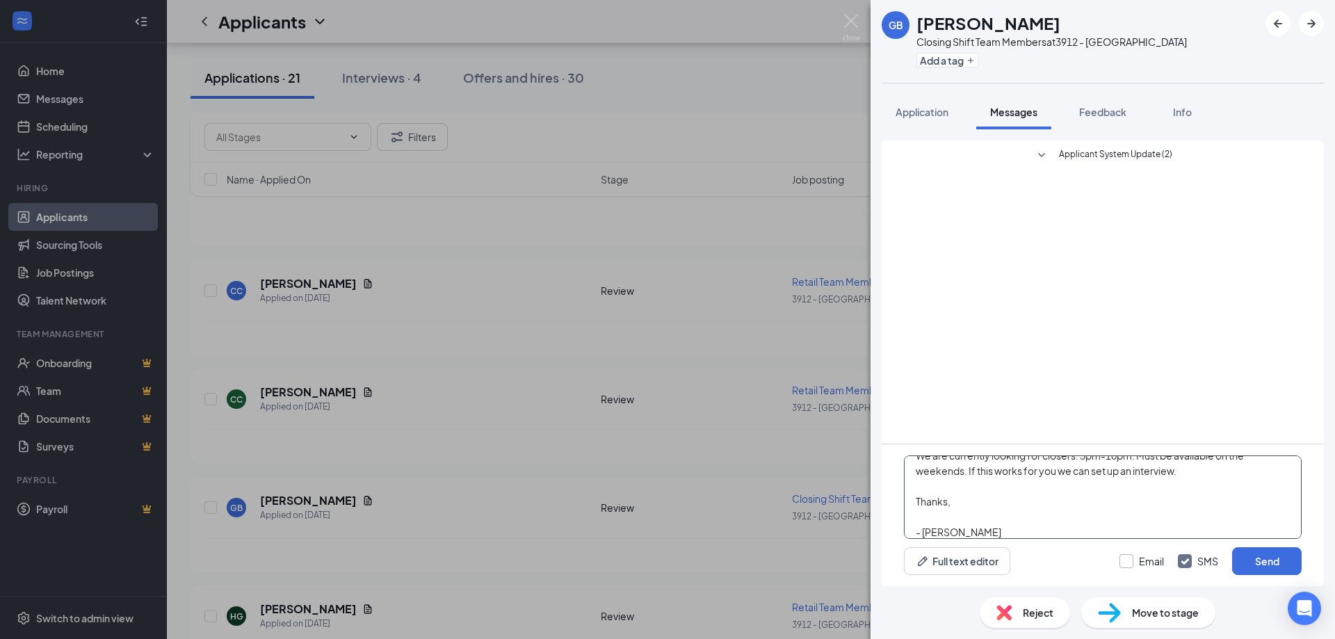
type textarea "Hello, We are currently looking for closers. 3pm-10pm. Must be available on the…"
click at [1135, 557] on input "Email" at bounding box center [1141, 561] width 44 height 14
checkbox input "true"
click at [1256, 570] on button "Send" at bounding box center [1267, 561] width 70 height 28
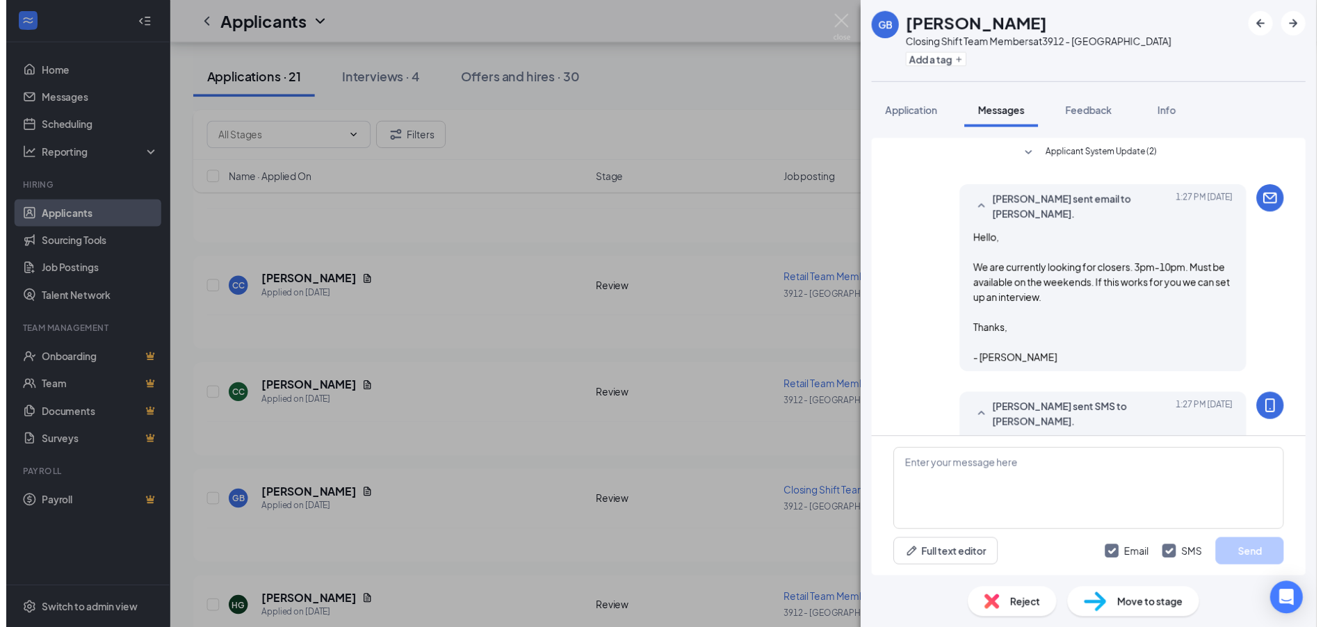
scroll to position [132, 0]
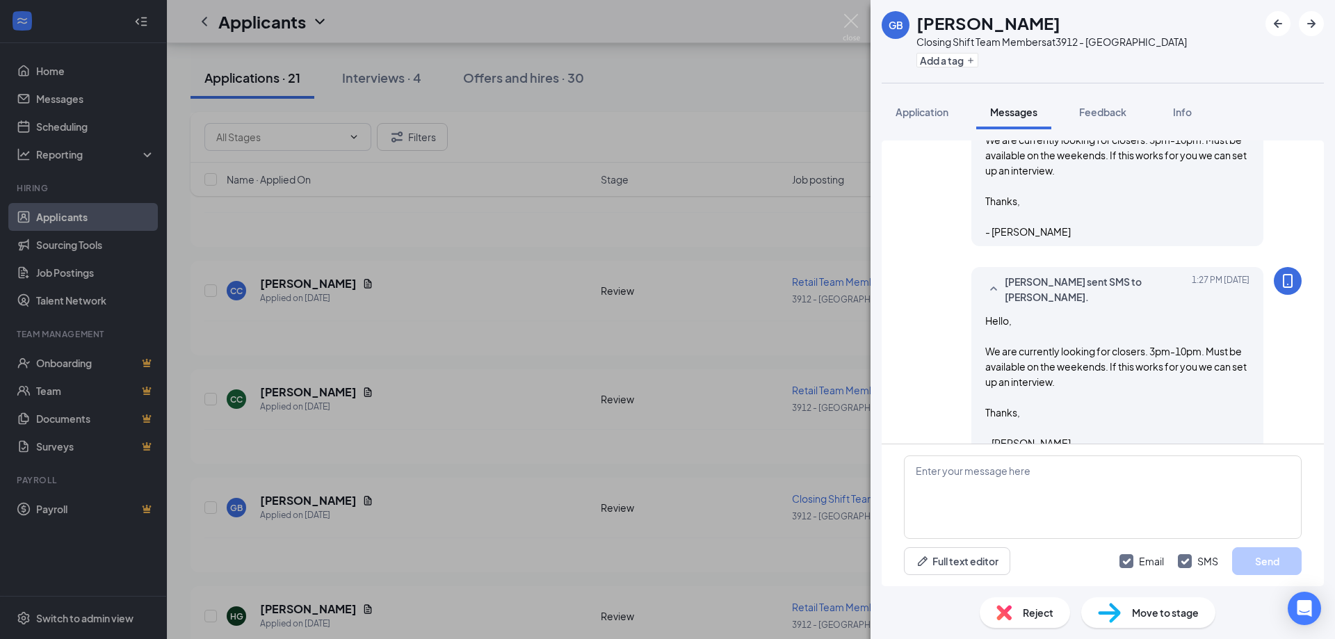
click at [424, 440] on div "GB [PERSON_NAME] Closing Shift Team Members at 3912 - Smithfield Add a tag Appl…" at bounding box center [667, 319] width 1335 height 639
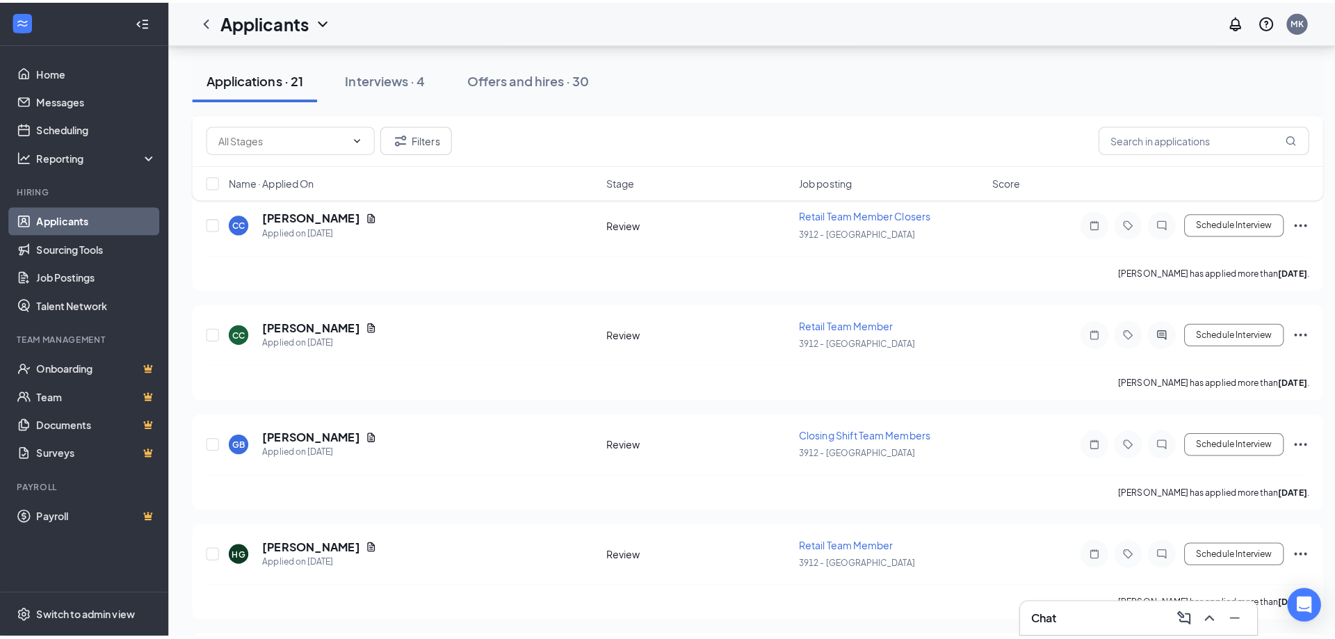
scroll to position [973, 0]
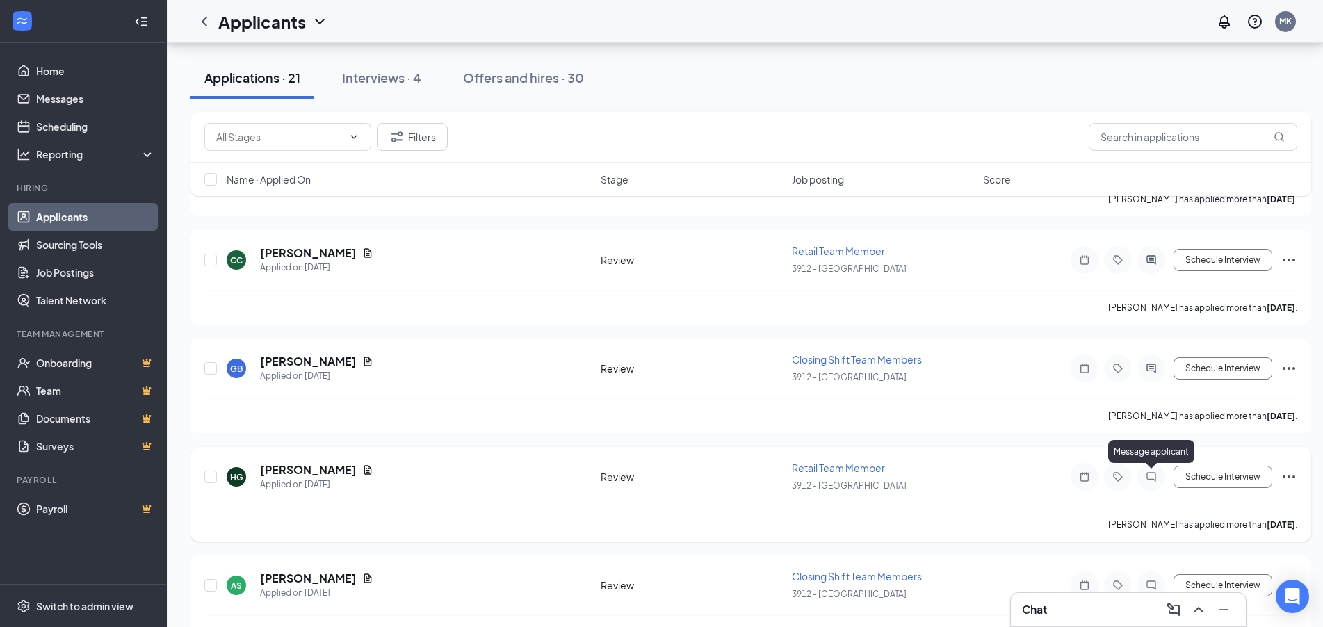
click at [1154, 479] on icon "ChatInactive" at bounding box center [1151, 476] width 17 height 11
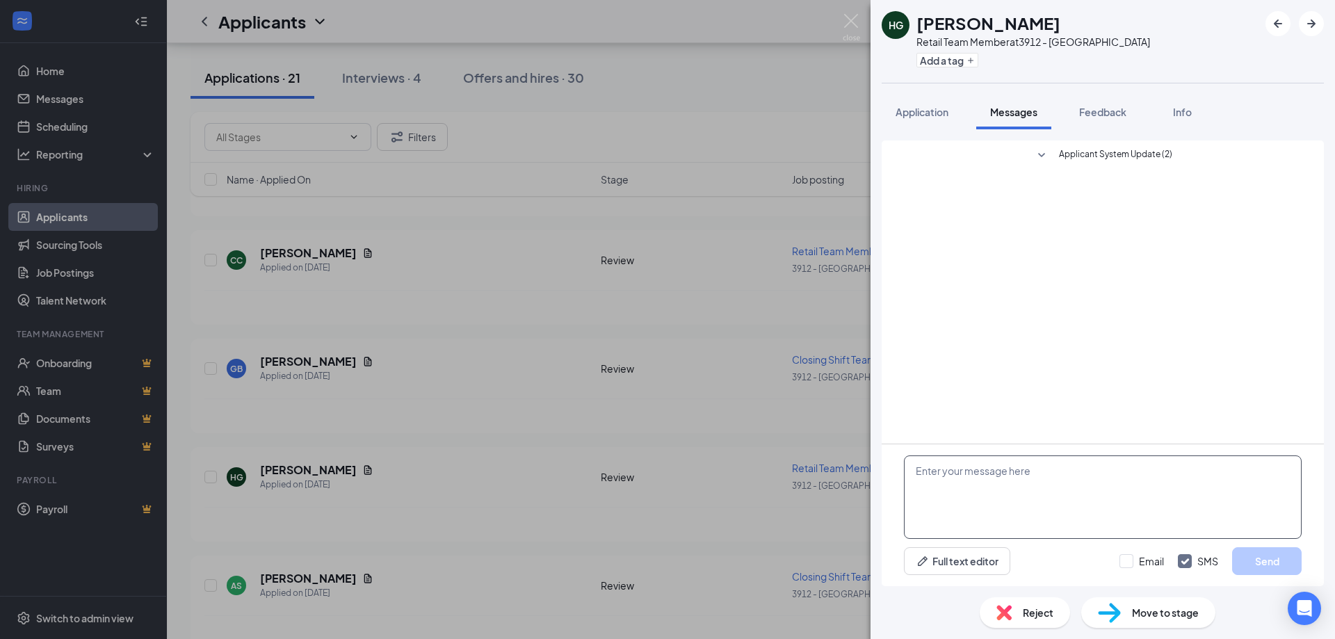
paste textarea "Hello, We are currently looking for closers. 3pm-10pm. Must be available on the…"
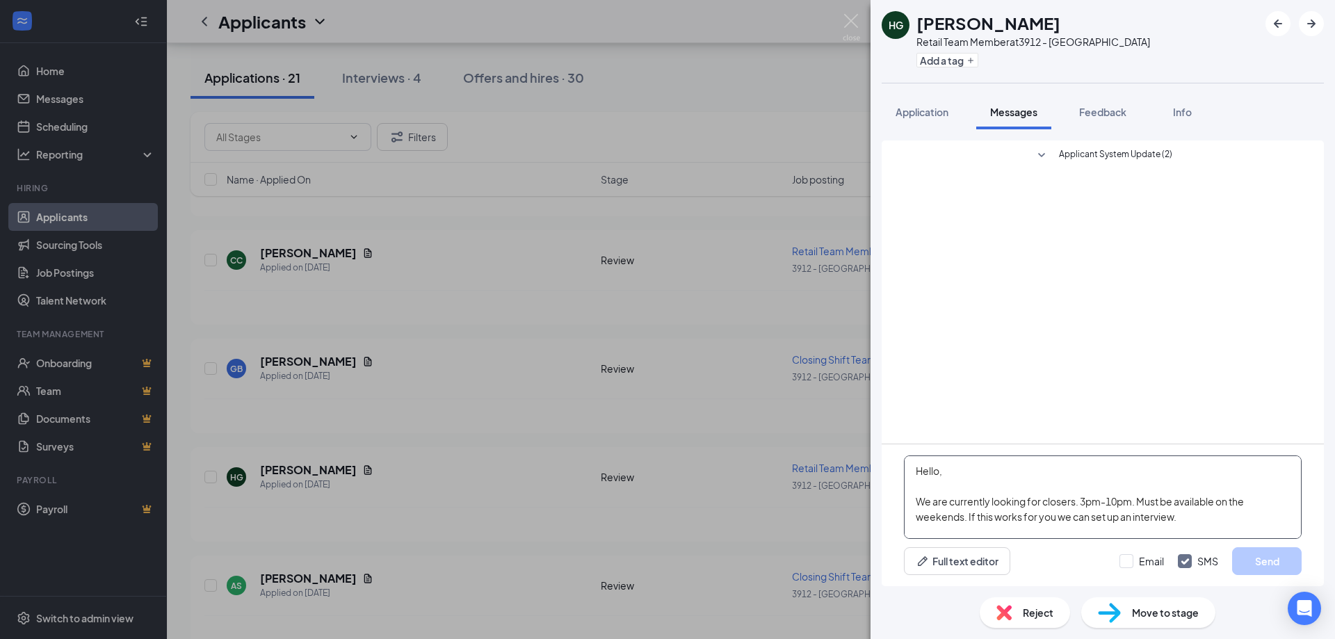
scroll to position [46, 0]
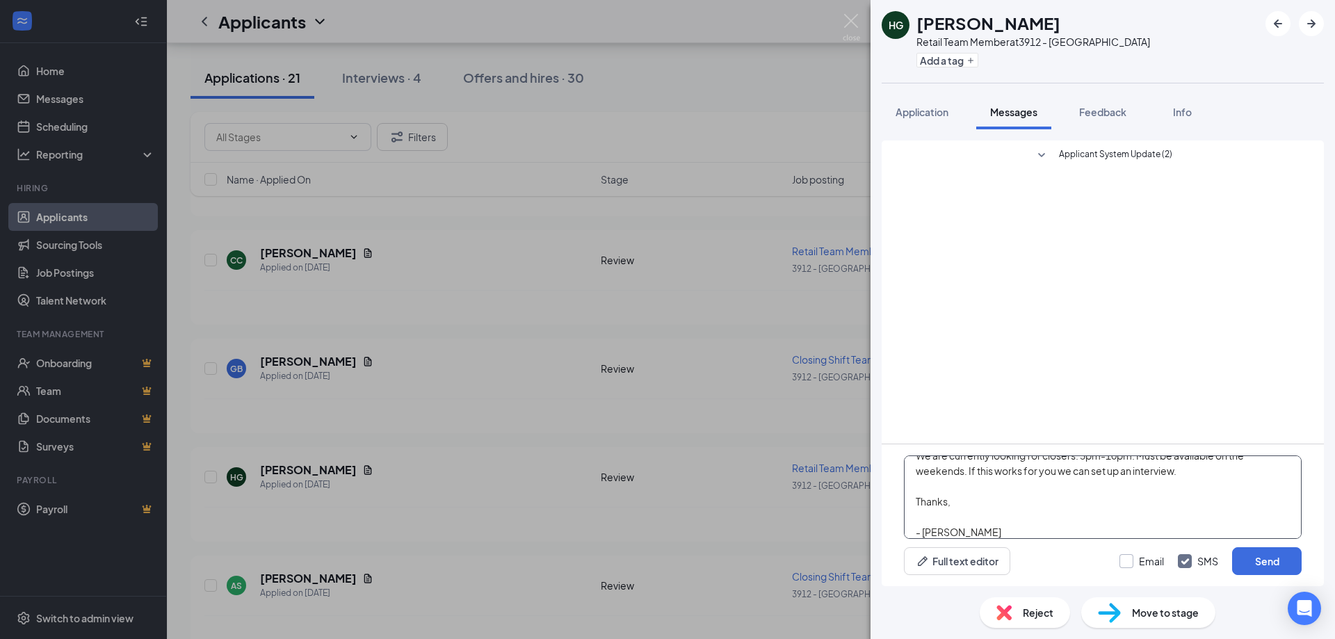
type textarea "Hello, We are currently looking for closers. 3pm-10pm. Must be available on the…"
click at [1140, 555] on input "Email" at bounding box center [1141, 561] width 44 height 14
checkbox input "true"
click at [1252, 566] on button "Send" at bounding box center [1267, 561] width 70 height 28
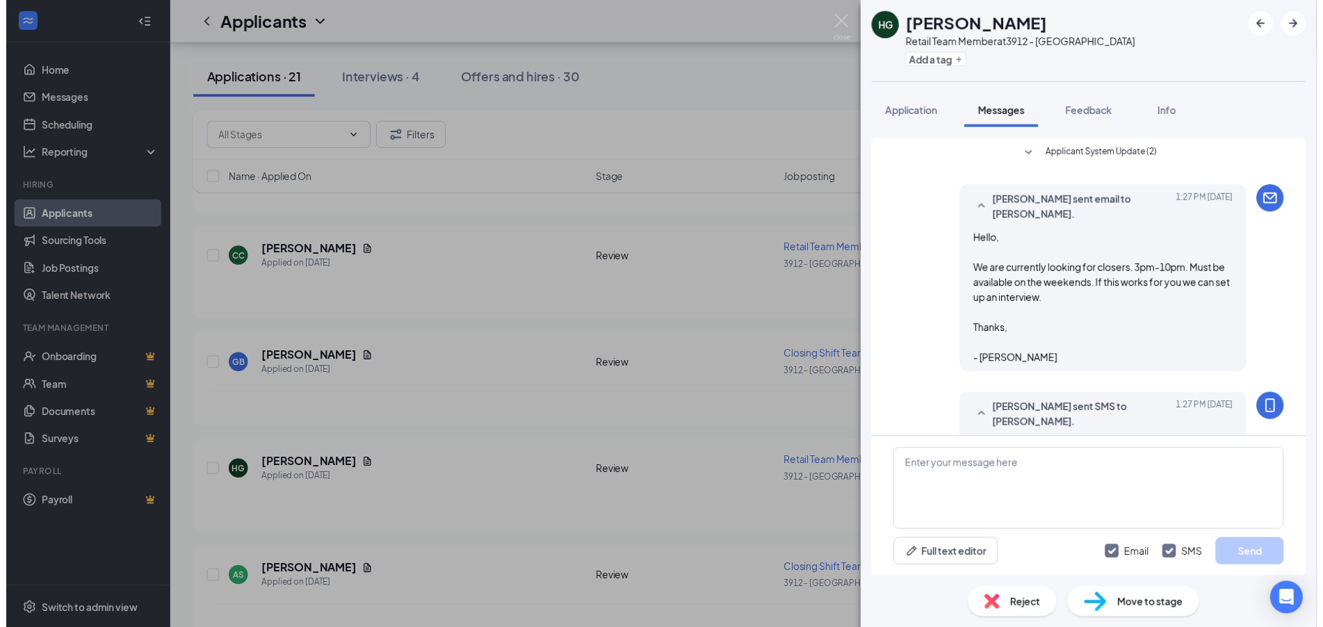
scroll to position [146, 0]
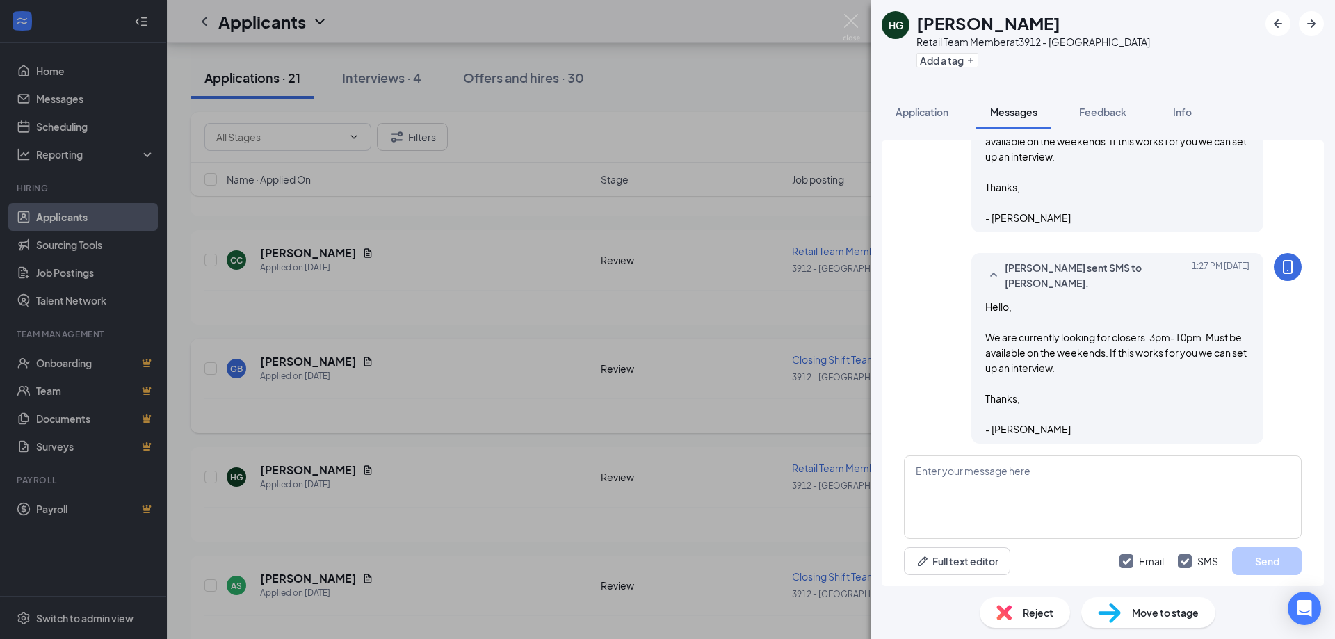
click at [658, 224] on div "HG [PERSON_NAME] Retail Team Member at 3912 - Smithfield Add a tag Application …" at bounding box center [667, 319] width 1335 height 639
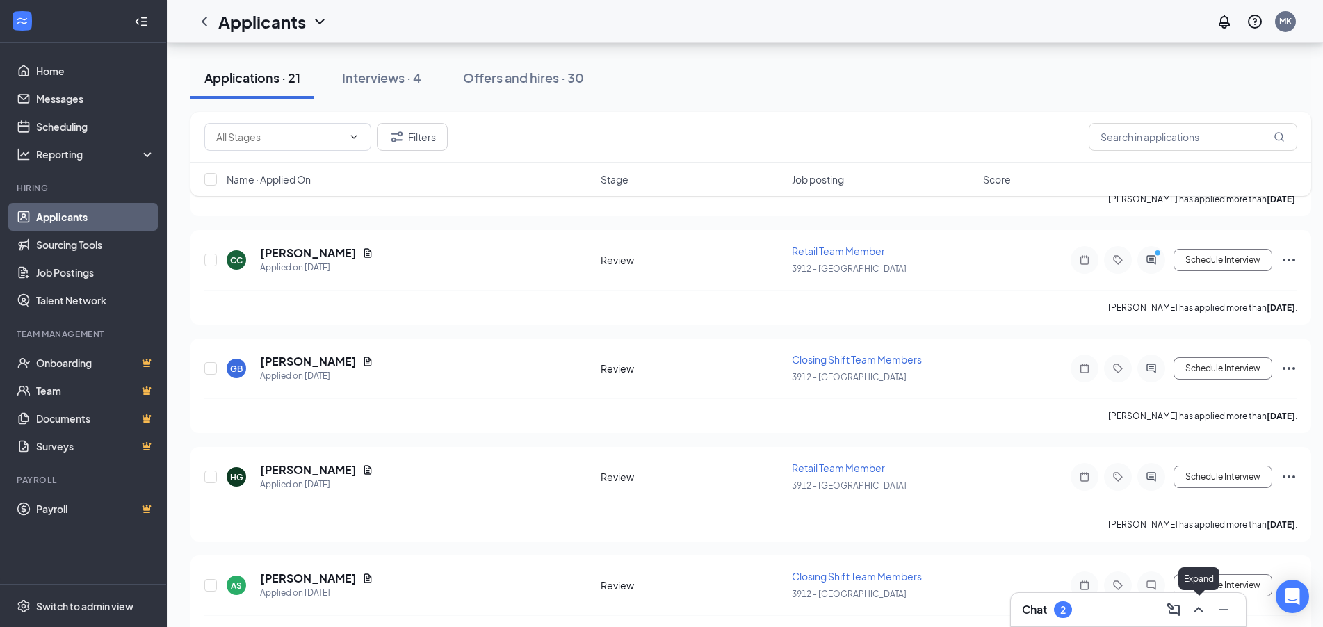
click at [1202, 604] on icon "ChevronUp" at bounding box center [1198, 609] width 17 height 17
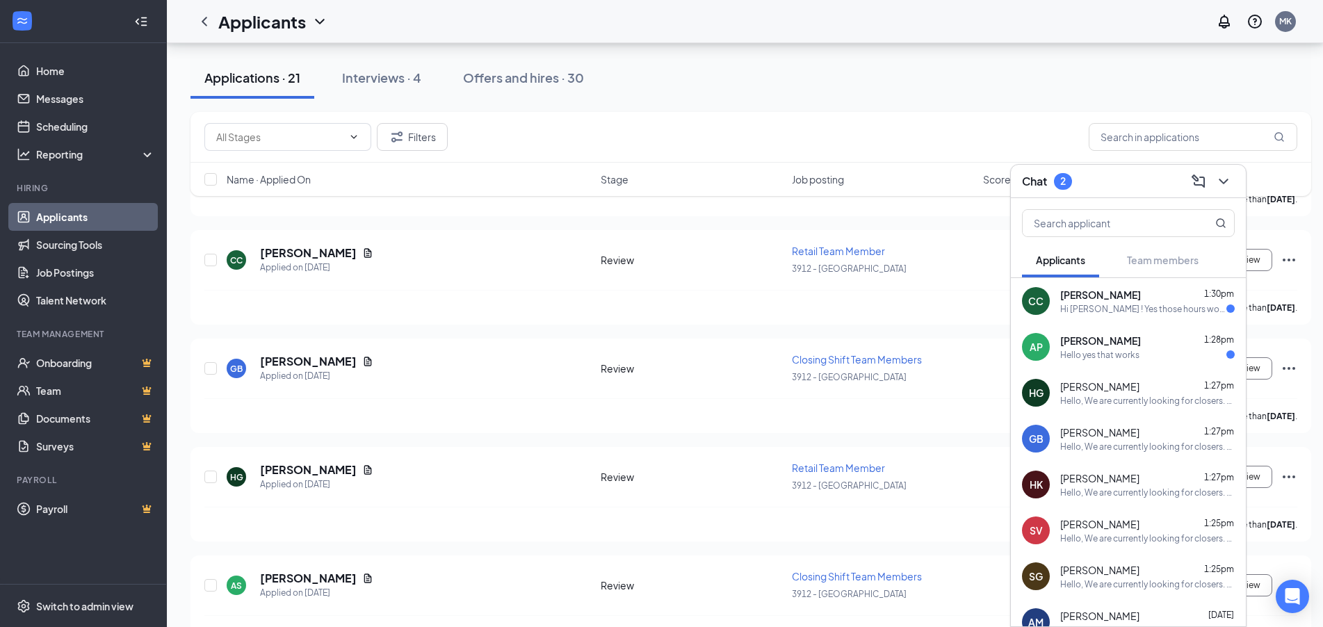
click at [1116, 308] on div "Hi [PERSON_NAME] ! Yes those hours would be ideal for me actually , would love …" at bounding box center [1143, 309] width 166 height 12
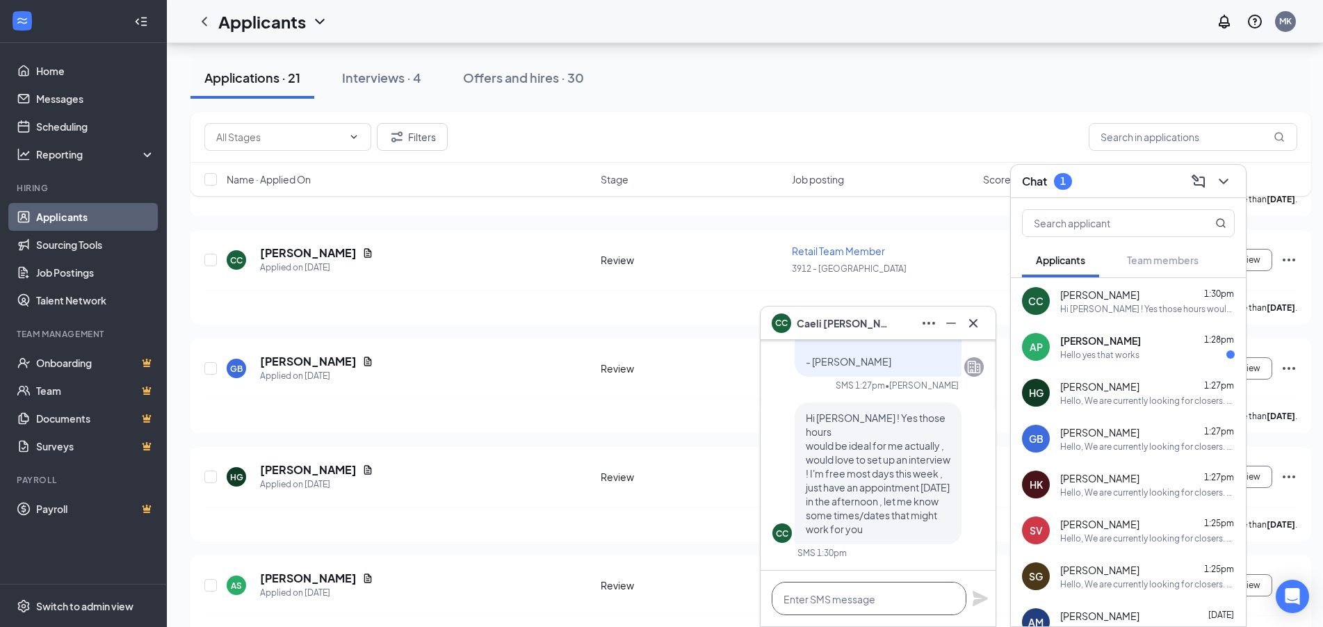
click at [883, 592] on textarea at bounding box center [869, 598] width 195 height 33
type textarea "A"
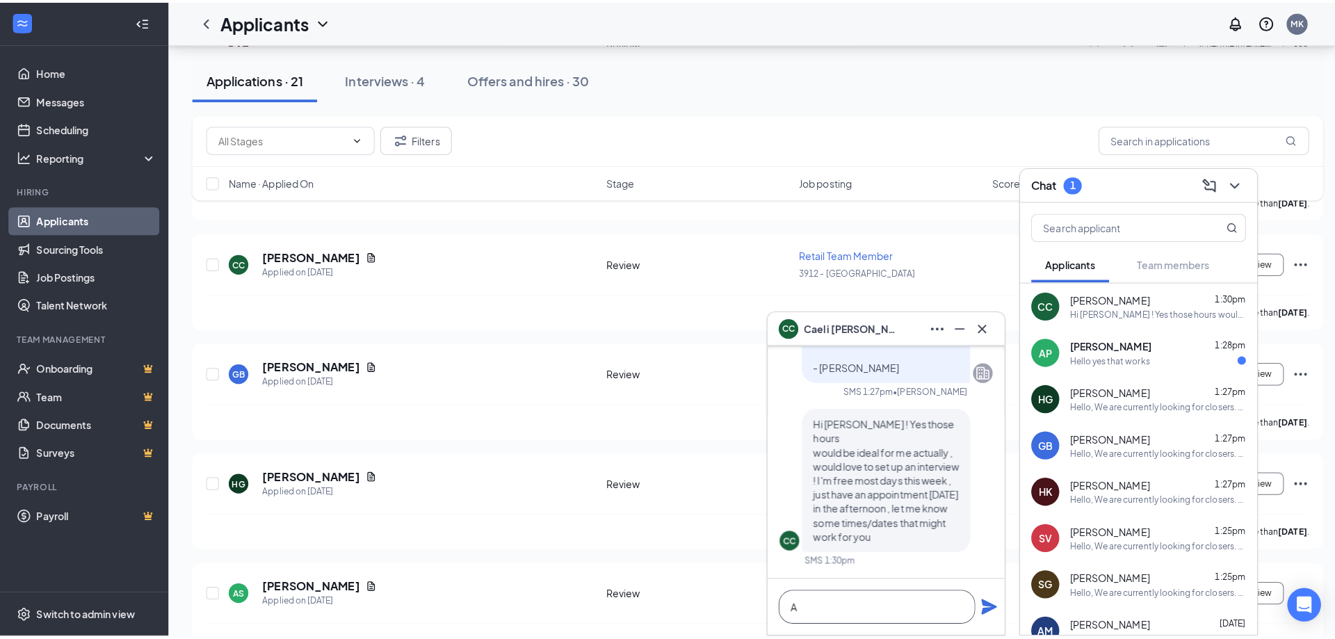
scroll to position [1, 0]
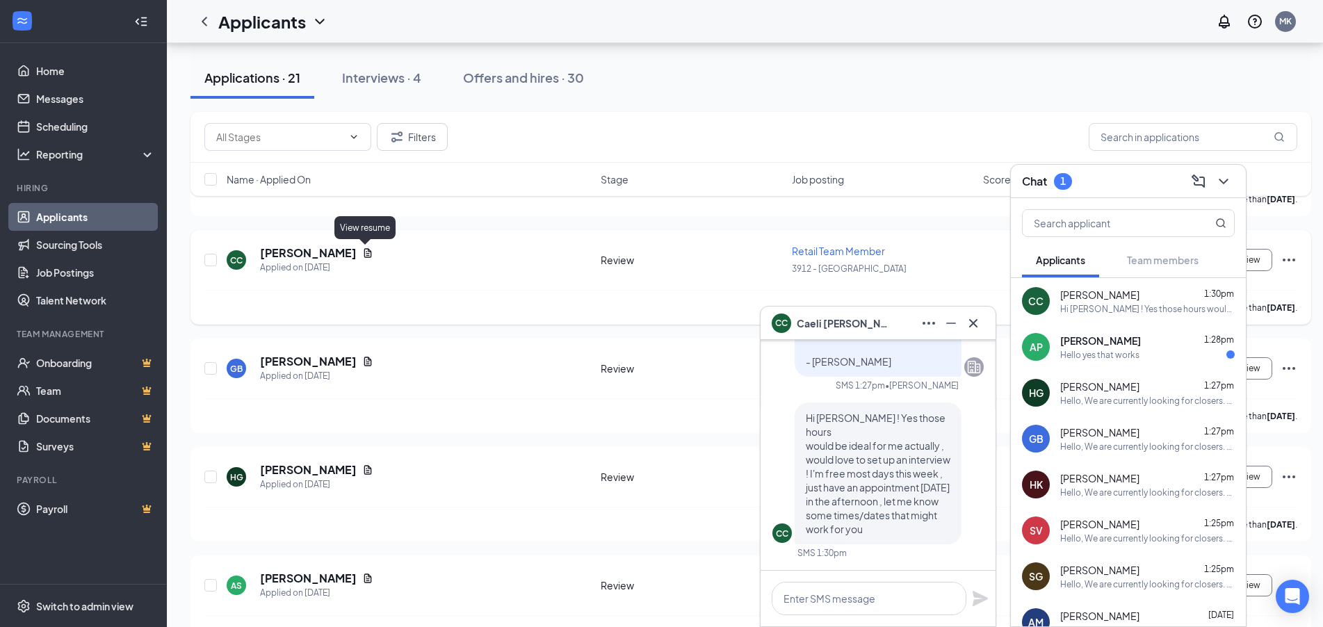
click at [364, 255] on icon "Document" at bounding box center [368, 252] width 8 height 9
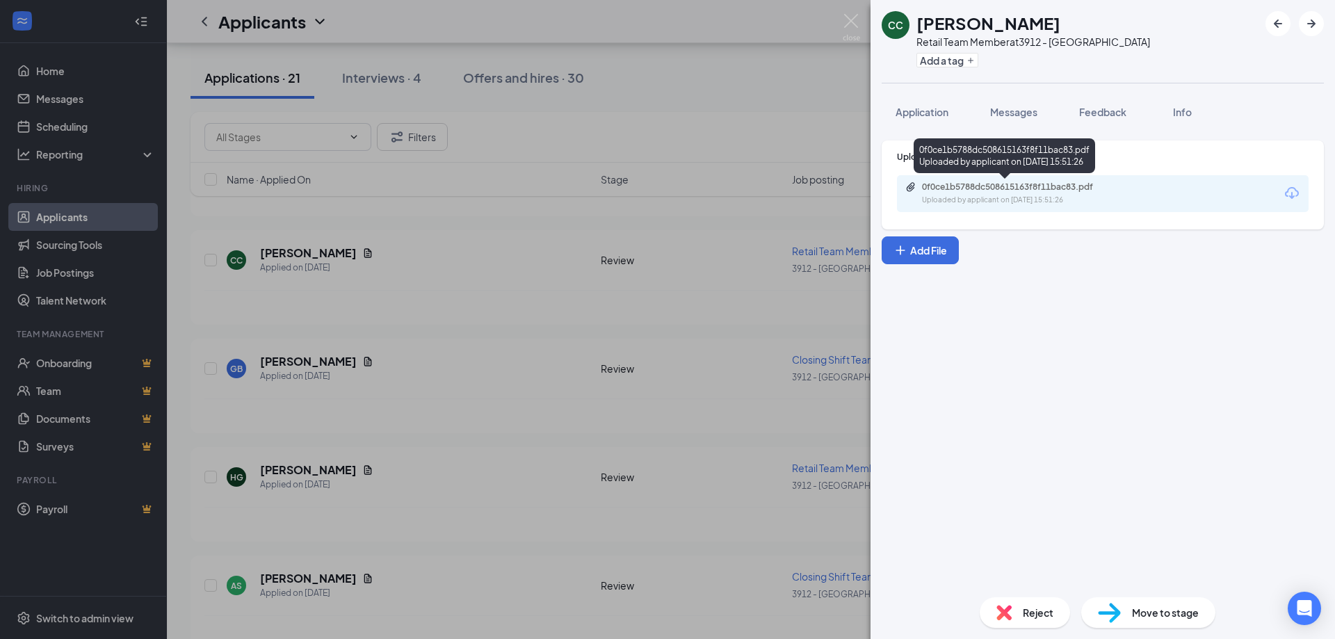
click at [1072, 198] on div "Uploaded by applicant on [DATE] 15:51:26" at bounding box center [1026, 200] width 209 height 11
click at [1001, 111] on span "Messages" at bounding box center [1013, 112] width 47 height 13
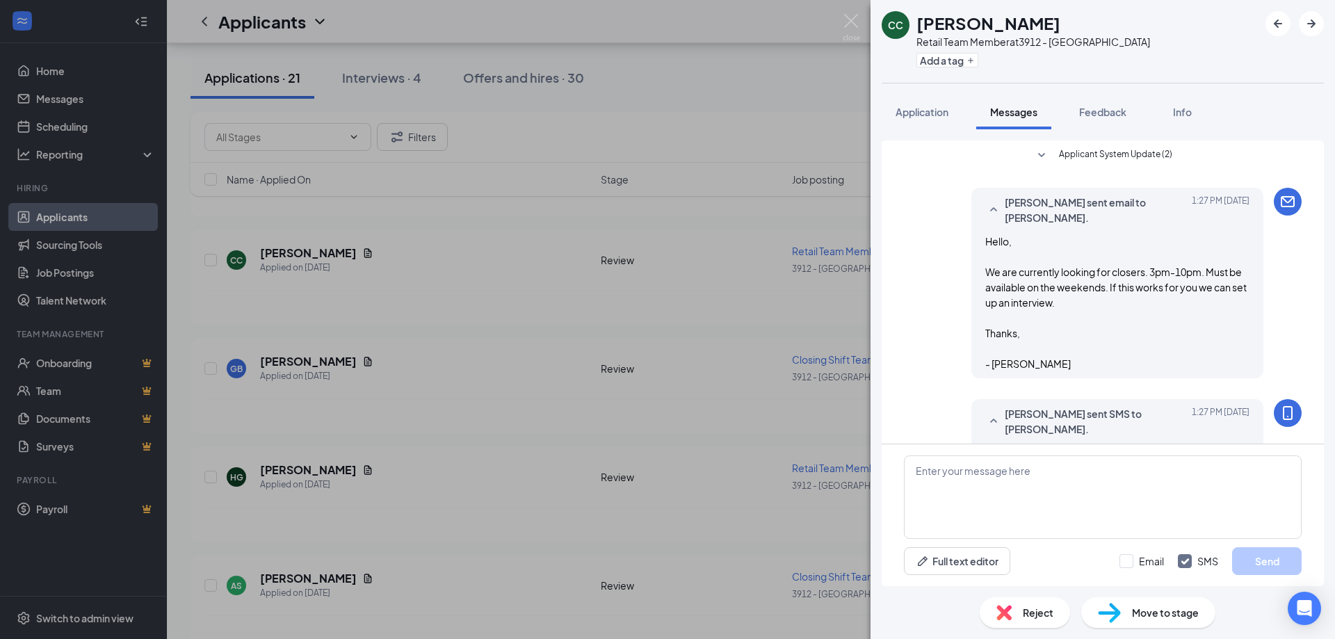
scroll to position [296, 0]
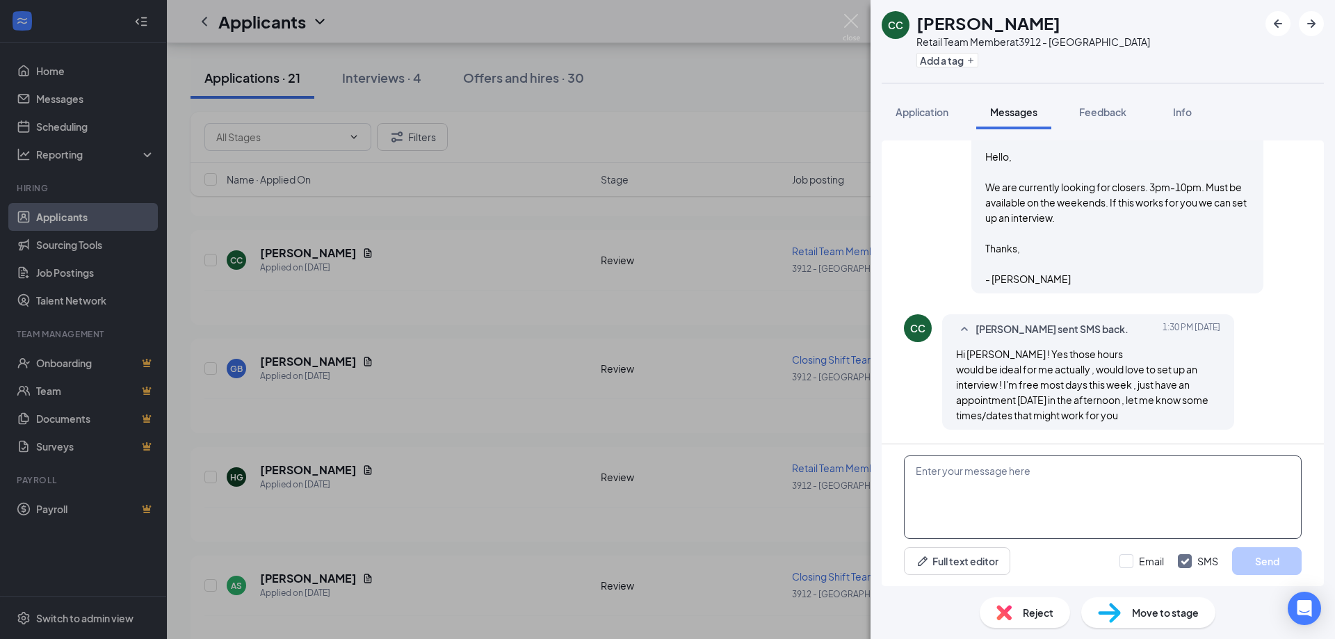
click at [1013, 484] on textarea at bounding box center [1103, 496] width 398 height 83
type textarea "Are you free [DATE] at 930am?"
click at [1123, 562] on input "Email" at bounding box center [1141, 561] width 44 height 14
checkbox input "true"
click at [1278, 569] on button "Send" at bounding box center [1267, 561] width 70 height 28
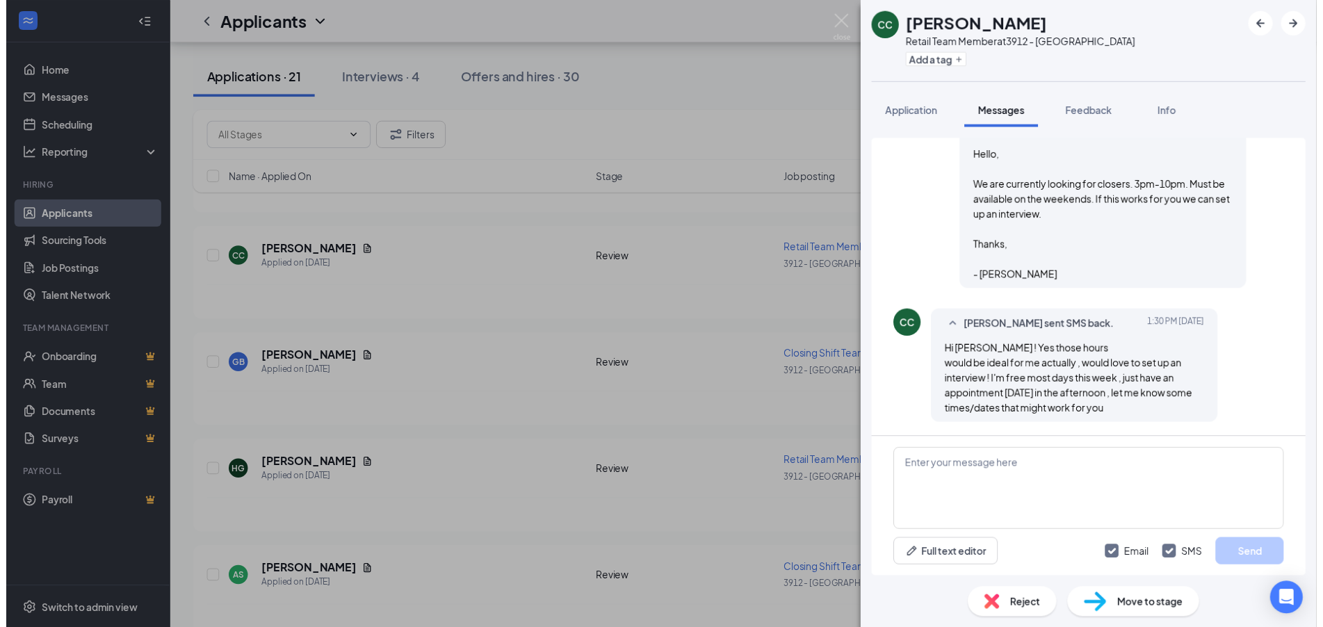
scroll to position [474, 0]
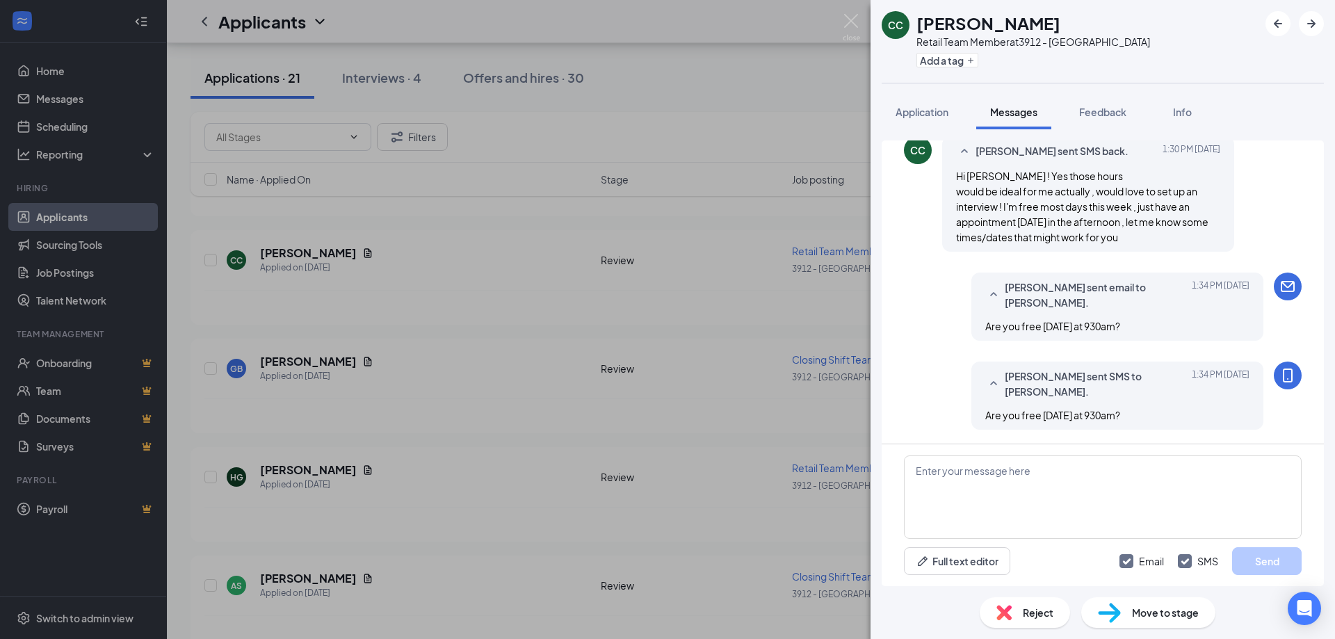
click at [824, 334] on div "CC [PERSON_NAME] Retail Team Member at 3912 - Smithfield Add a tag Application …" at bounding box center [667, 319] width 1335 height 639
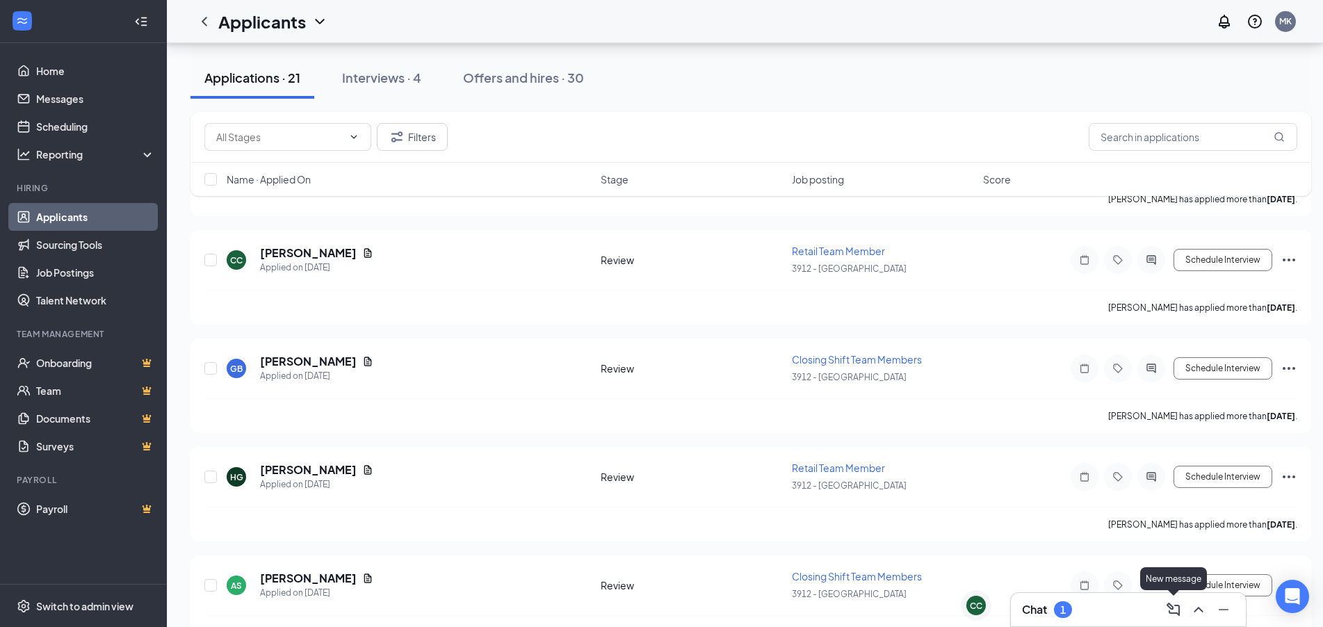
click at [1196, 612] on icon "ChevronUp" at bounding box center [1198, 609] width 17 height 17
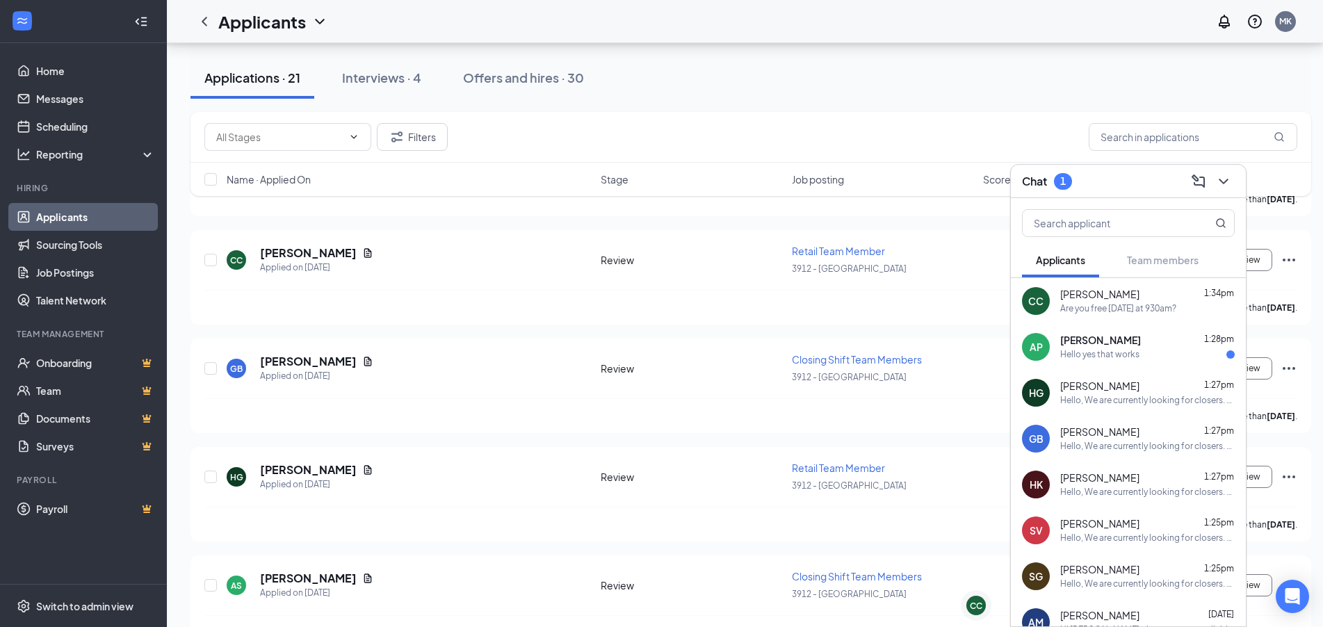
click at [1097, 351] on div "Hello yes that works" at bounding box center [1099, 355] width 79 height 12
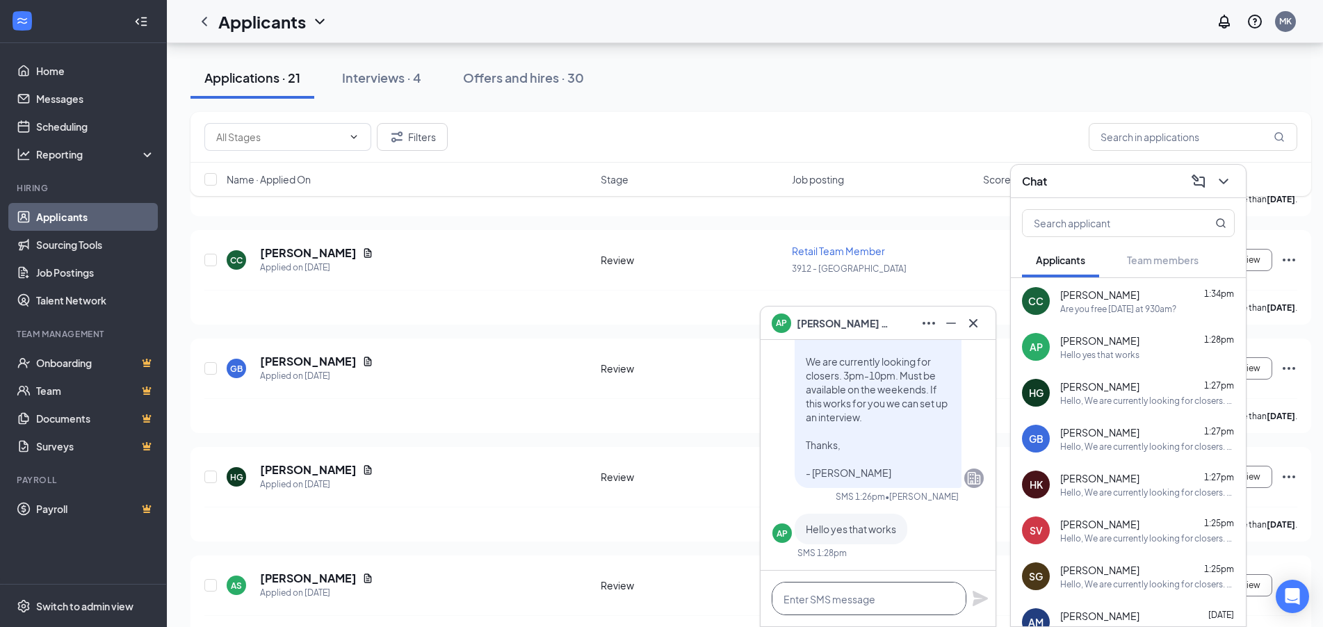
click at [884, 592] on textarea at bounding box center [869, 598] width 195 height 33
type textarea "?"
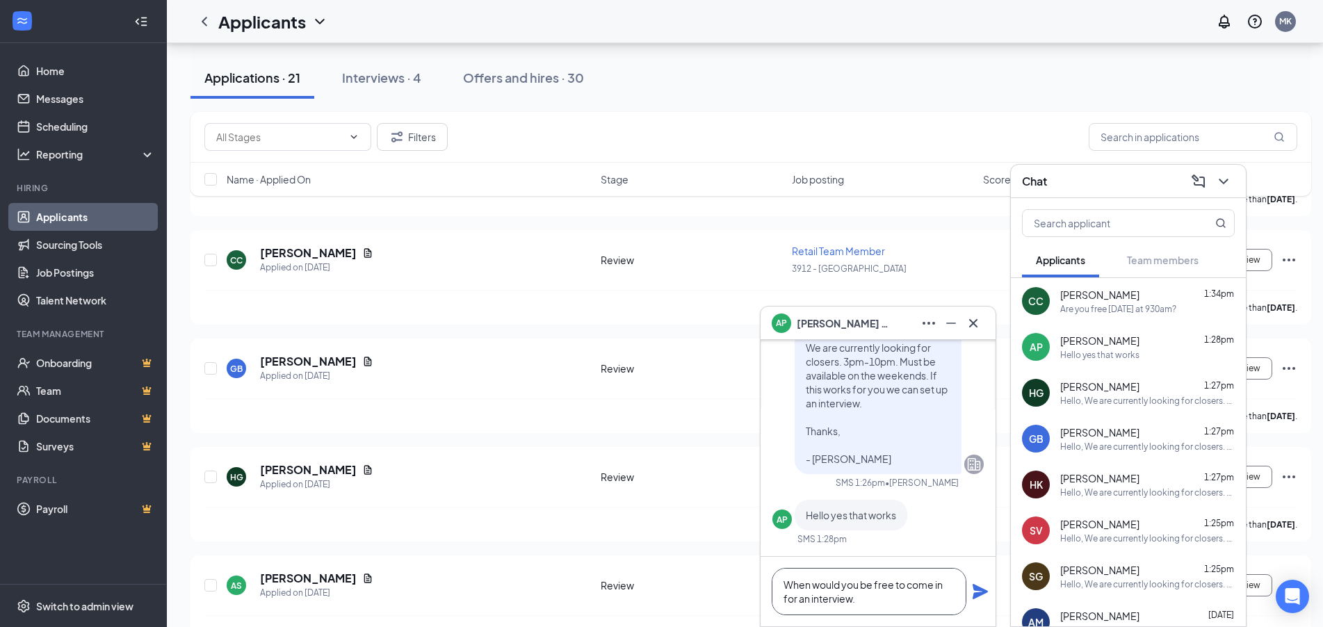
type textarea "When would you be free to come in for an interview."
click at [978, 595] on icon "Plane" at bounding box center [979, 591] width 15 height 15
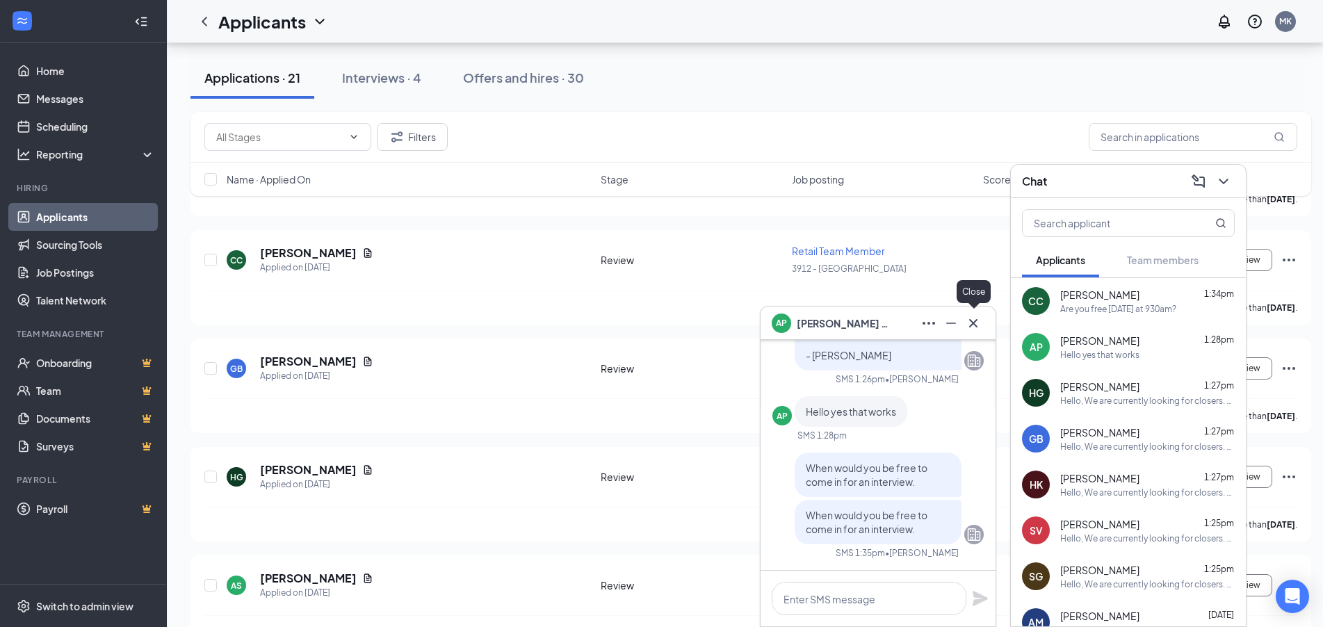
click at [970, 320] on icon "Cross" at bounding box center [973, 323] width 17 height 17
